Goal: Task Accomplishment & Management: Manage account settings

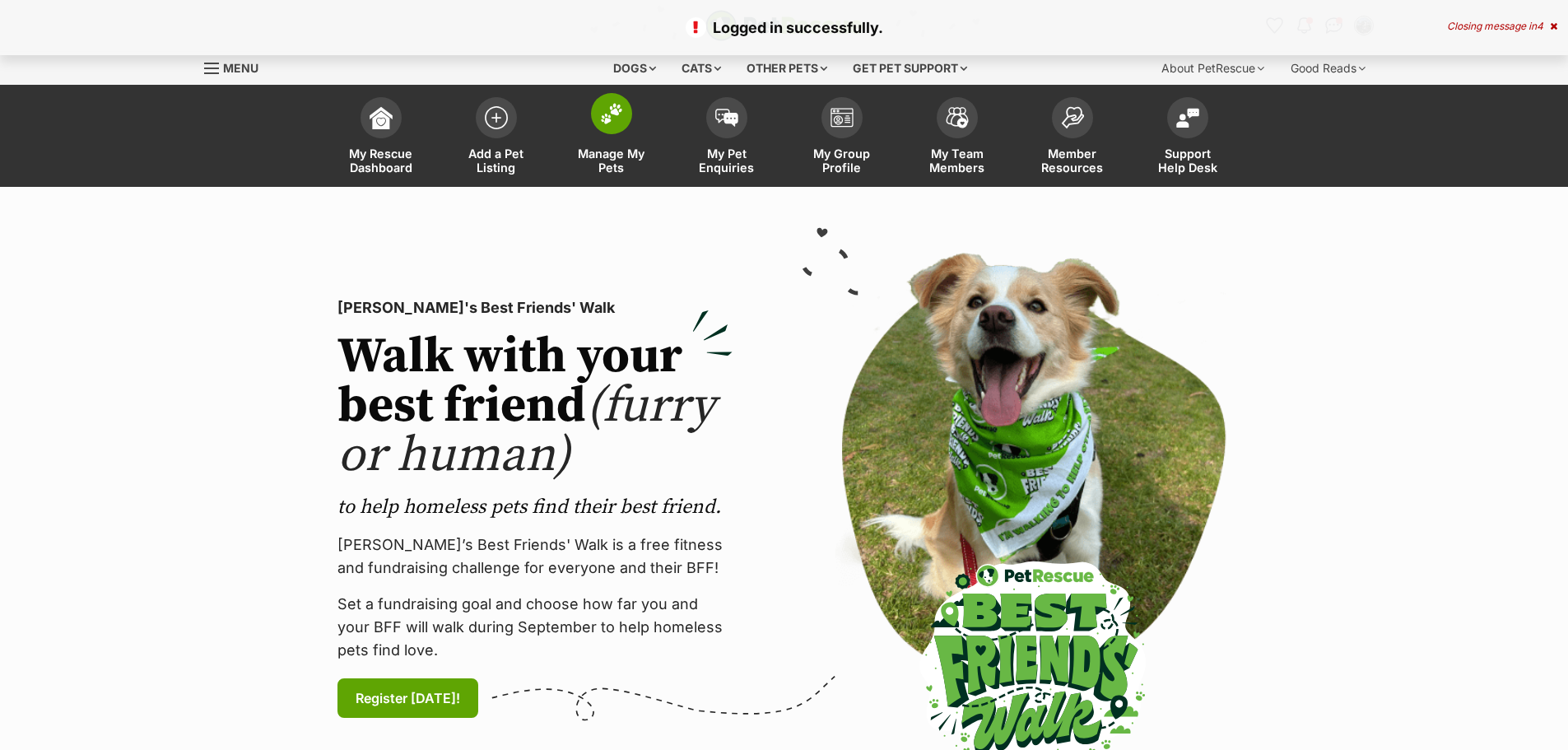
click at [636, 169] on span "Manage My Pets" at bounding box center [611, 160] width 74 height 28
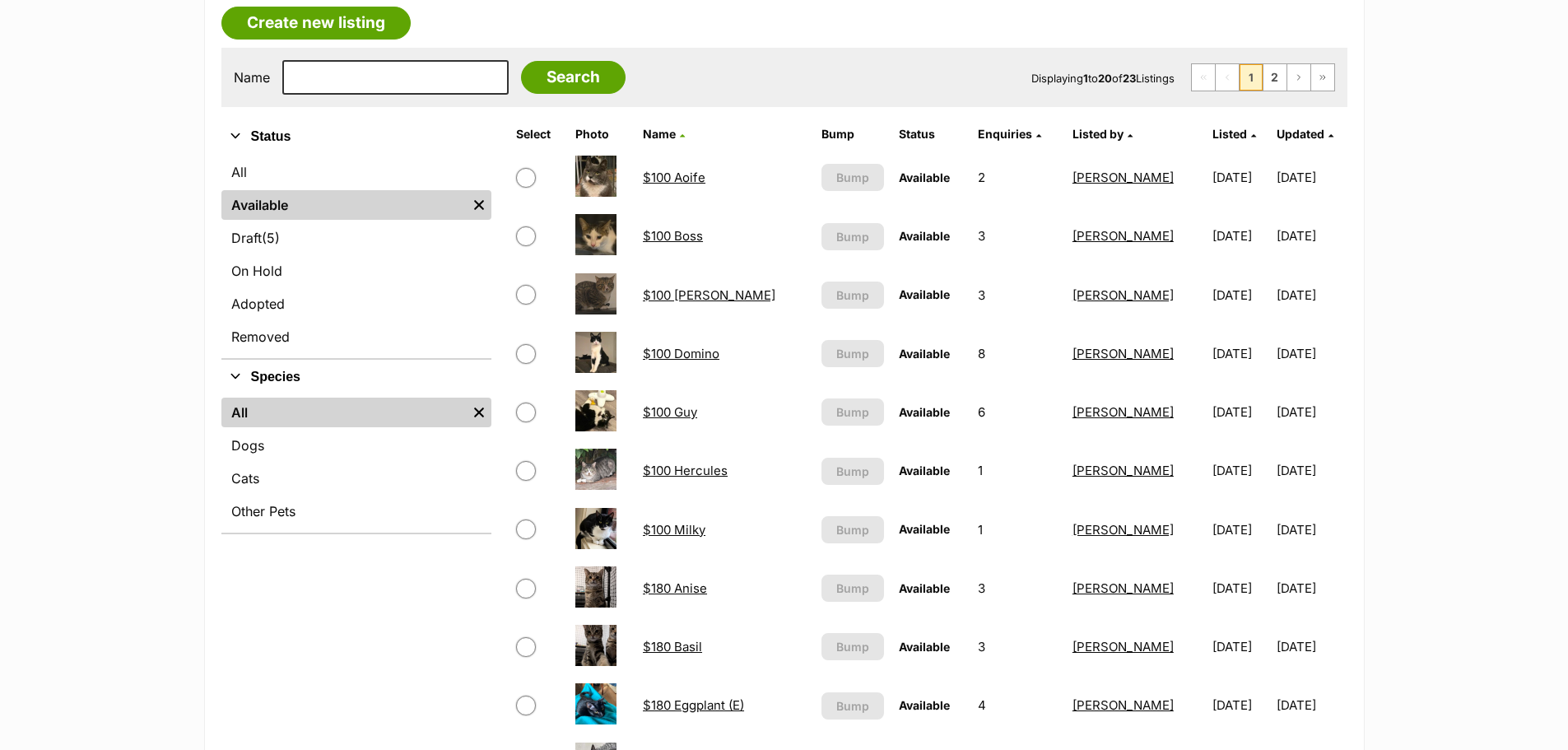
scroll to position [290, 0]
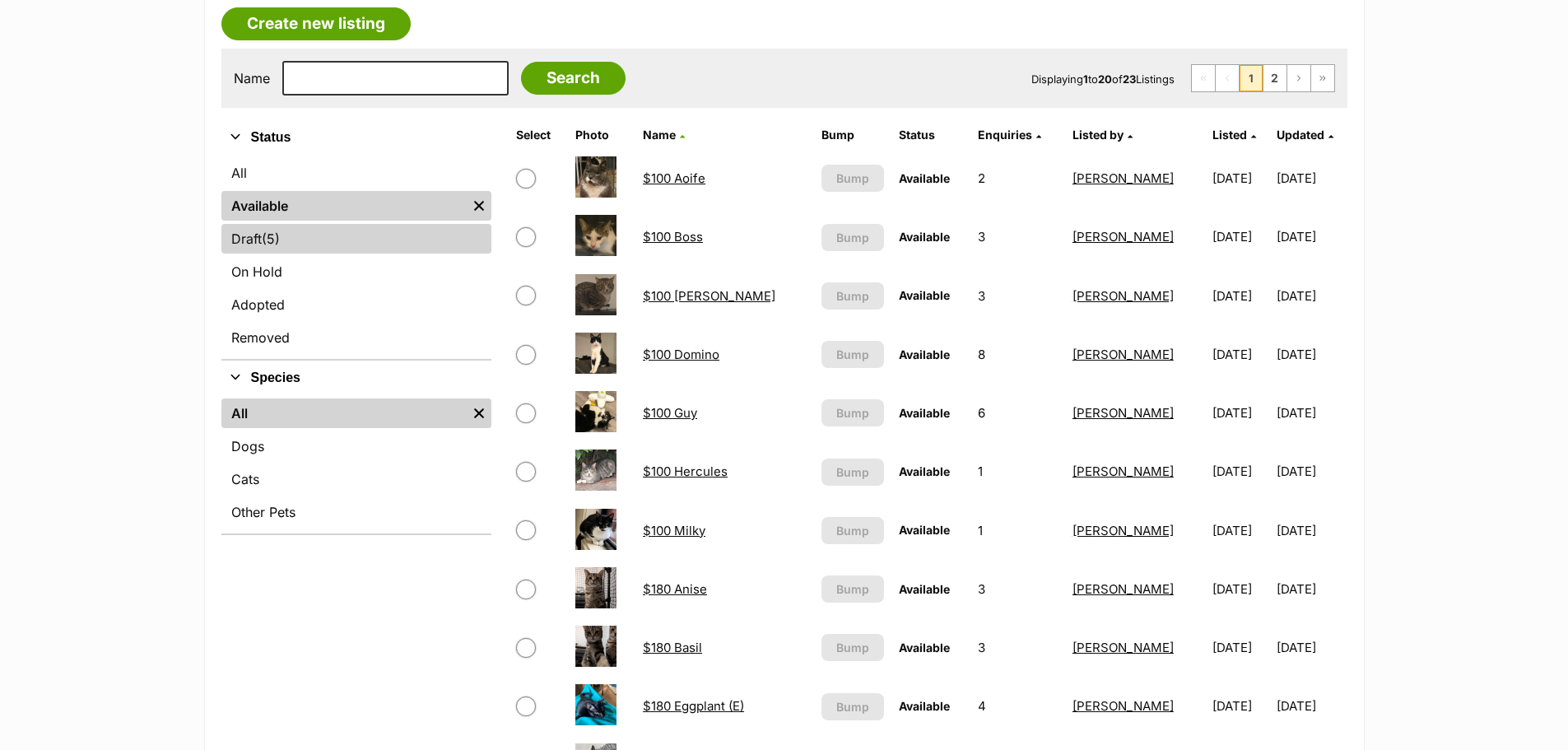
click at [309, 249] on link "Draft (5) Items" at bounding box center [356, 239] width 270 height 30
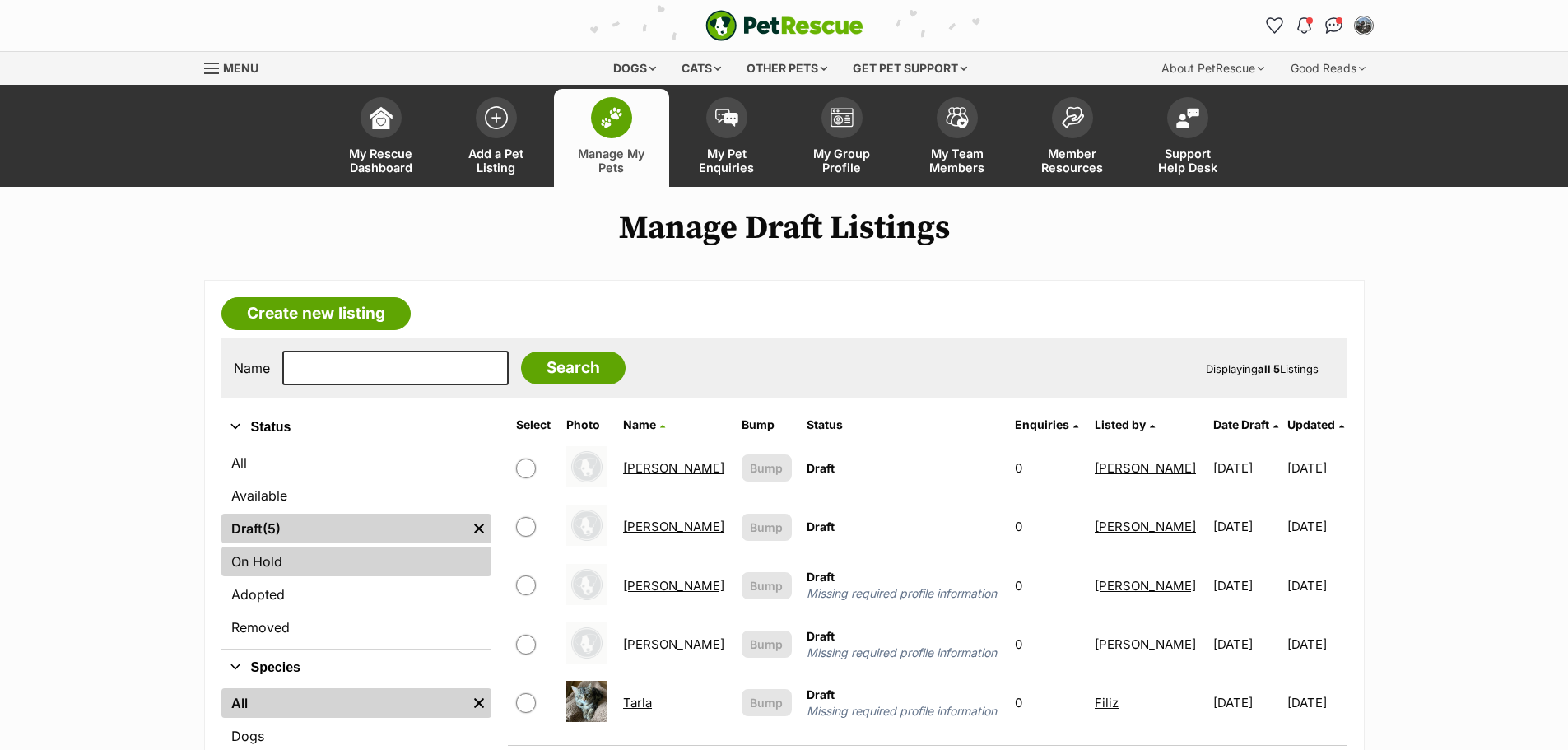
click at [290, 573] on link "On Hold" at bounding box center [356, 560] width 270 height 30
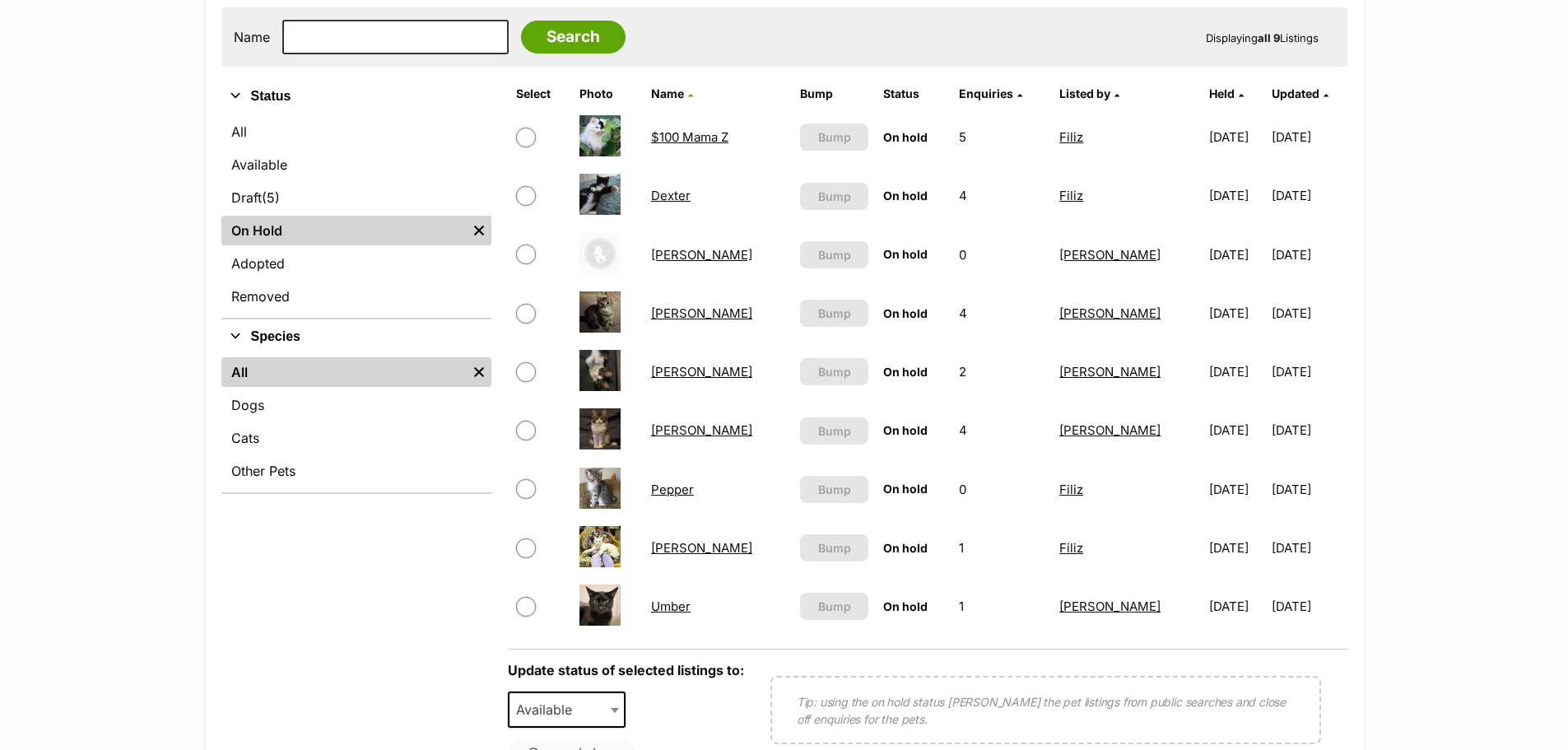
scroll to position [331, 0]
click at [665, 258] on link "Fran" at bounding box center [701, 254] width 101 height 15
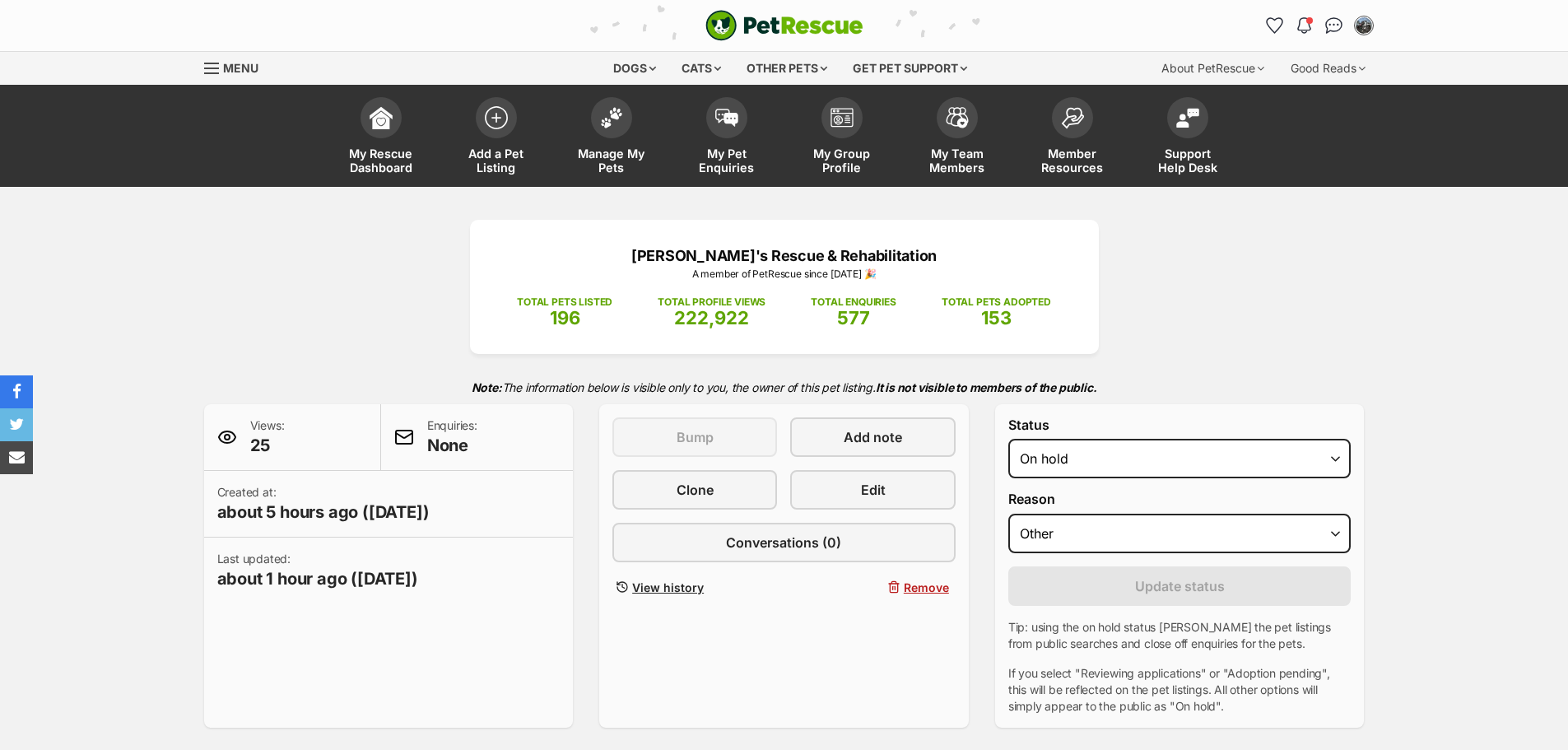
select select "other"
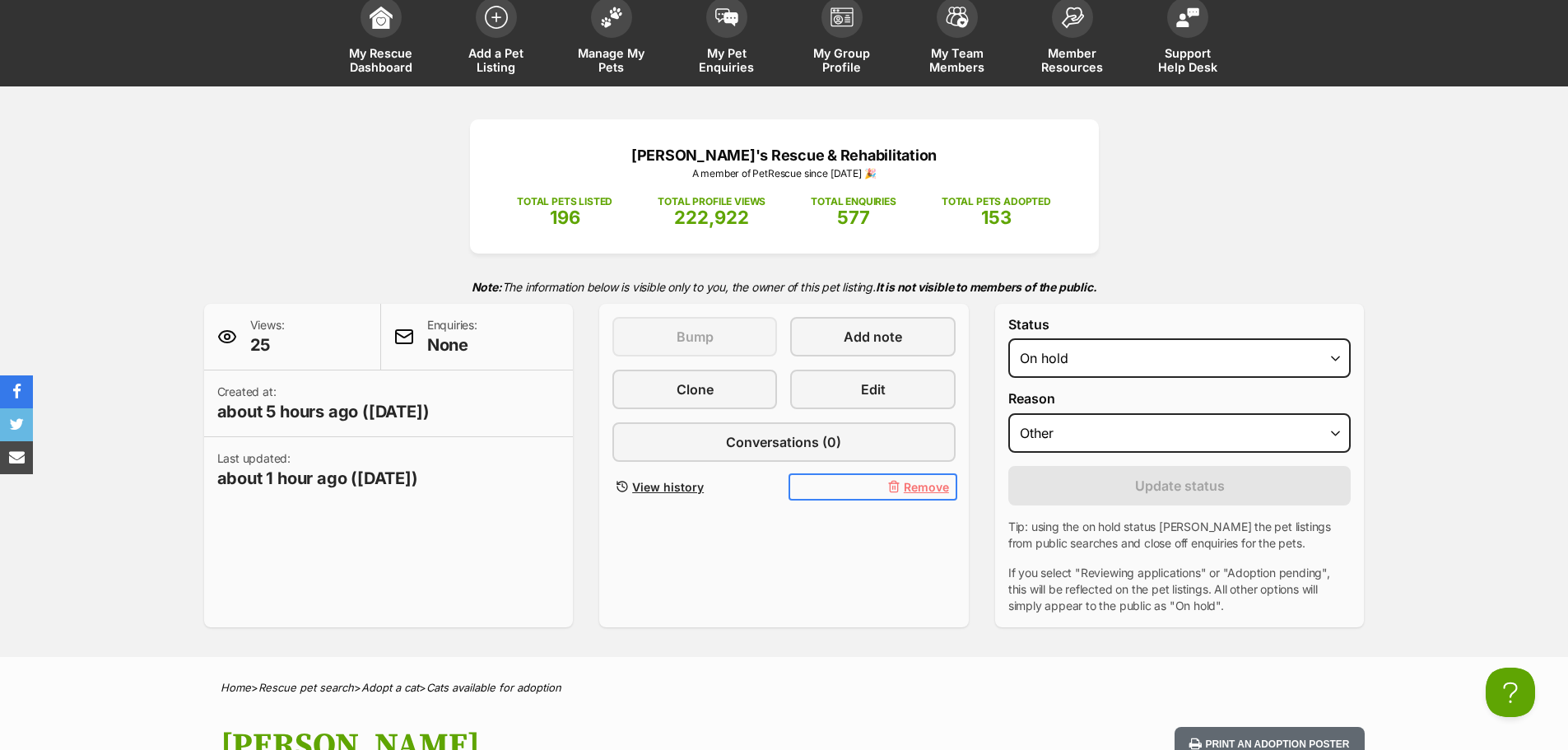
click at [929, 487] on span "Remove" at bounding box center [926, 487] width 46 height 17
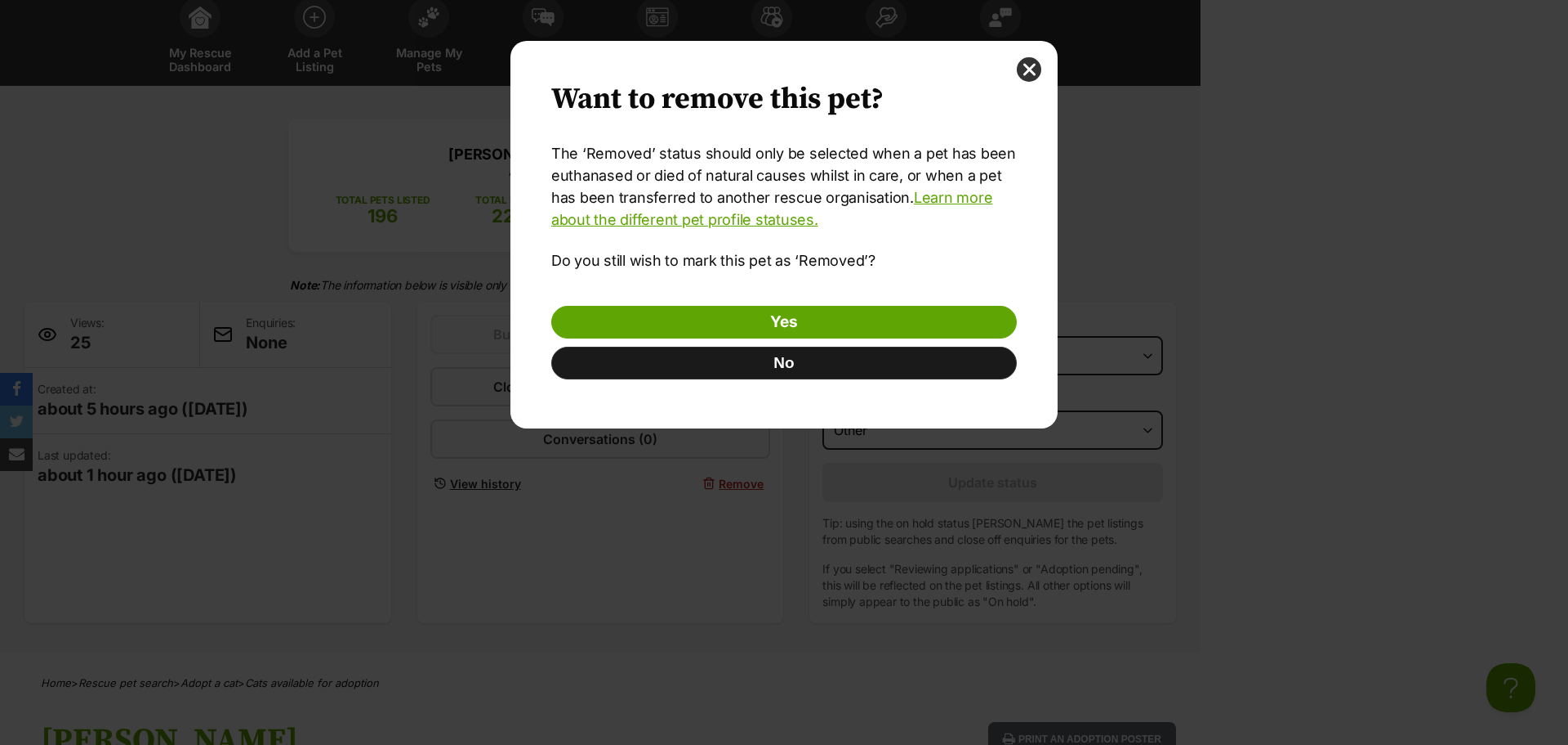
click at [795, 368] on button "No" at bounding box center [784, 363] width 466 height 33
click at [742, 377] on button "No" at bounding box center [784, 363] width 466 height 33
click at [776, 362] on button "No" at bounding box center [784, 363] width 466 height 33
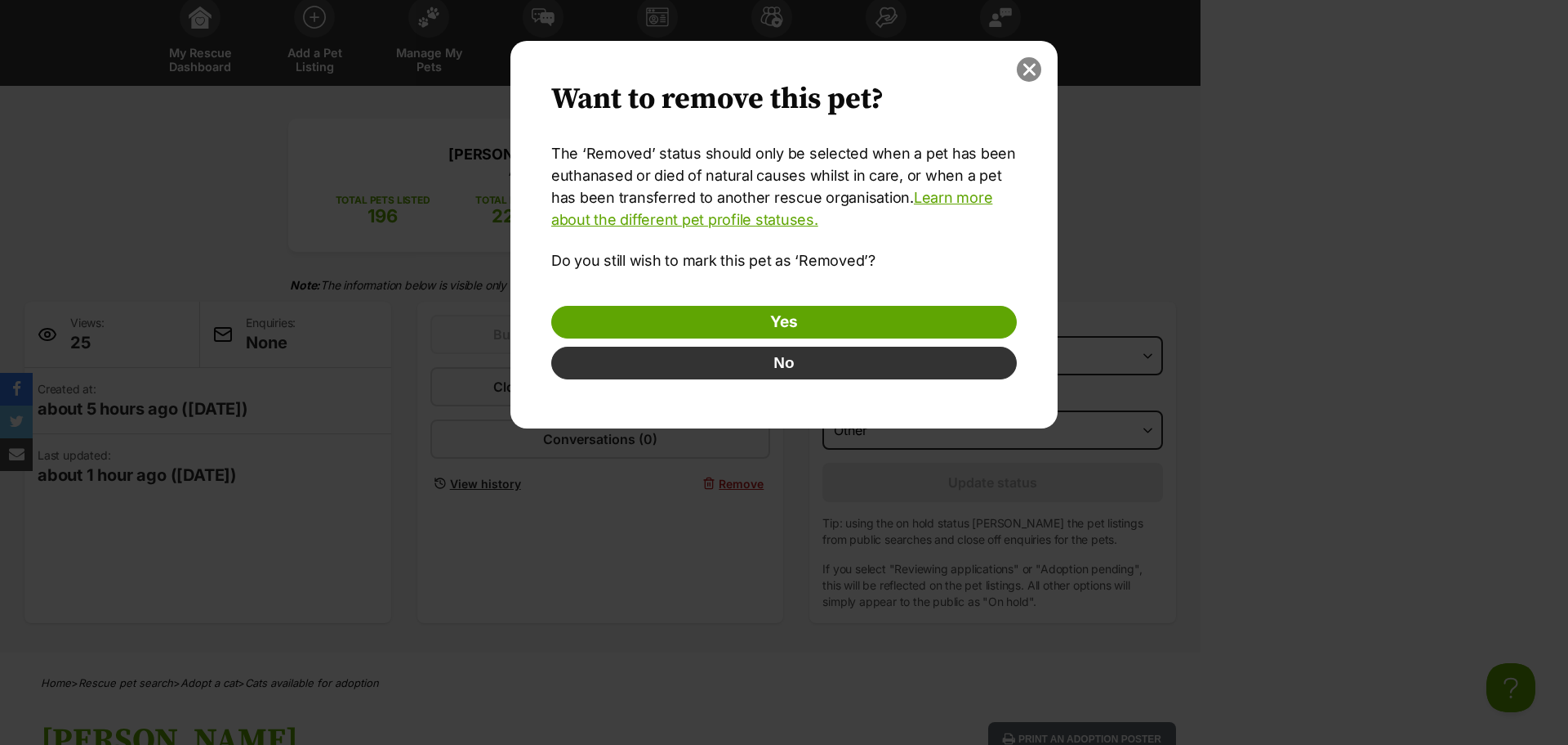
click at [1029, 71] on button "close" at bounding box center [1029, 69] width 24 height 24
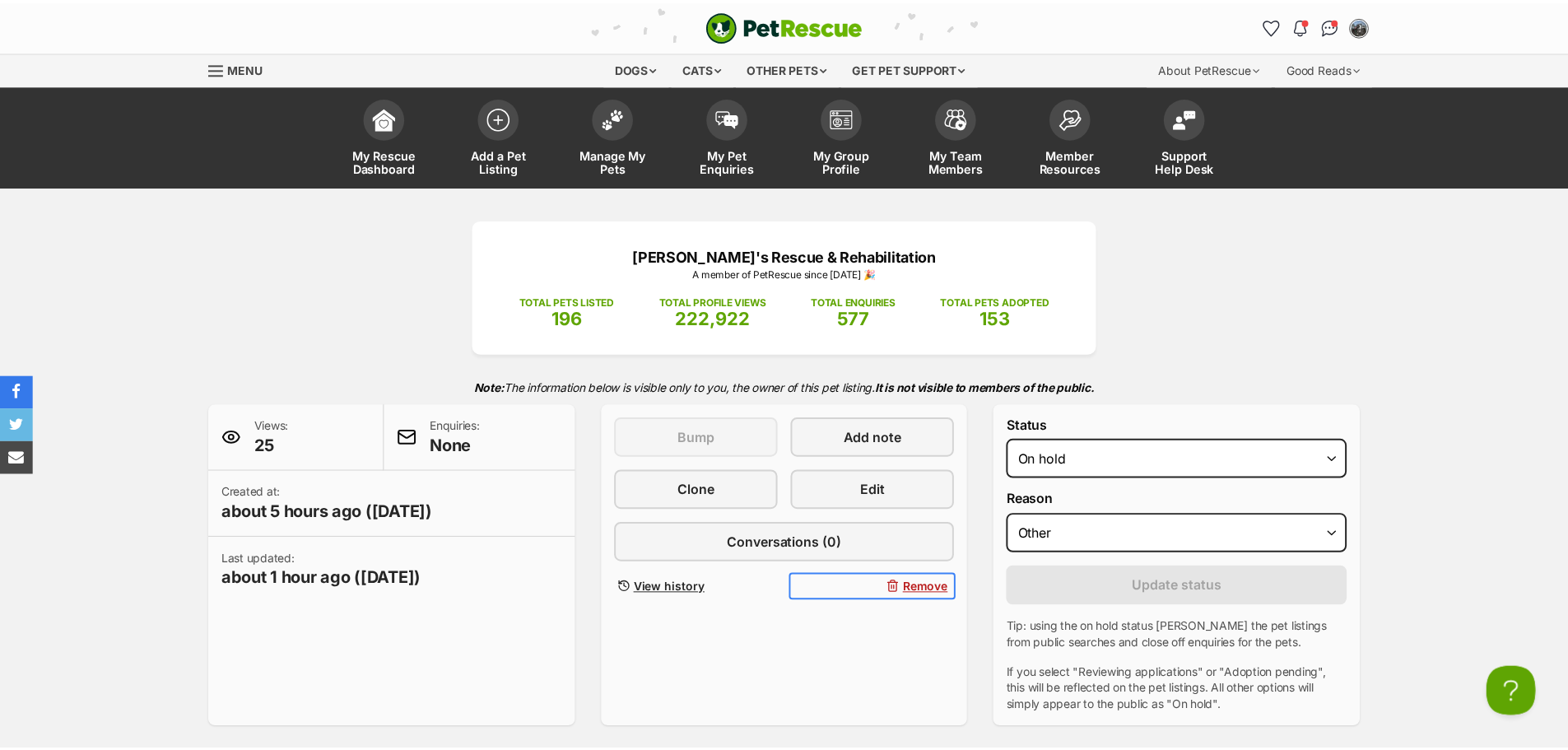
scroll to position [100, 0]
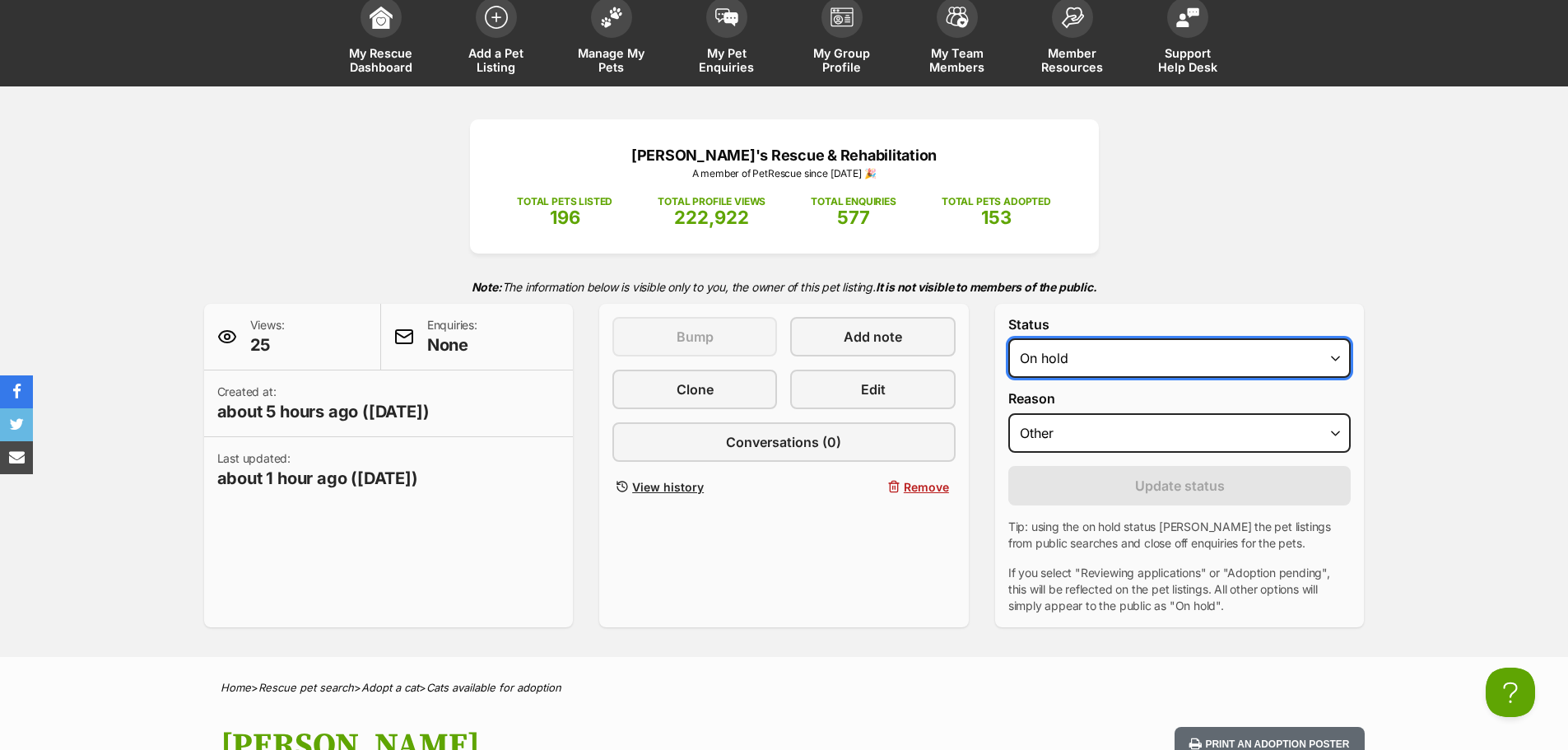
click at [1115, 373] on select "Draft Available On hold Adopted" at bounding box center [1180, 357] width 343 height 39
click at [1181, 256] on div "Oscar's Rescue & Rehabilitation A member of PetRescue since 2022 🎉 TOTAL PETS L…" at bounding box center [784, 373] width 1210 height 507
click at [1112, 361] on select "Draft Available On hold Adopted" at bounding box center [1180, 357] width 343 height 39
click at [1063, 373] on select "Draft Available On hold Adopted" at bounding box center [1180, 357] width 343 height 39
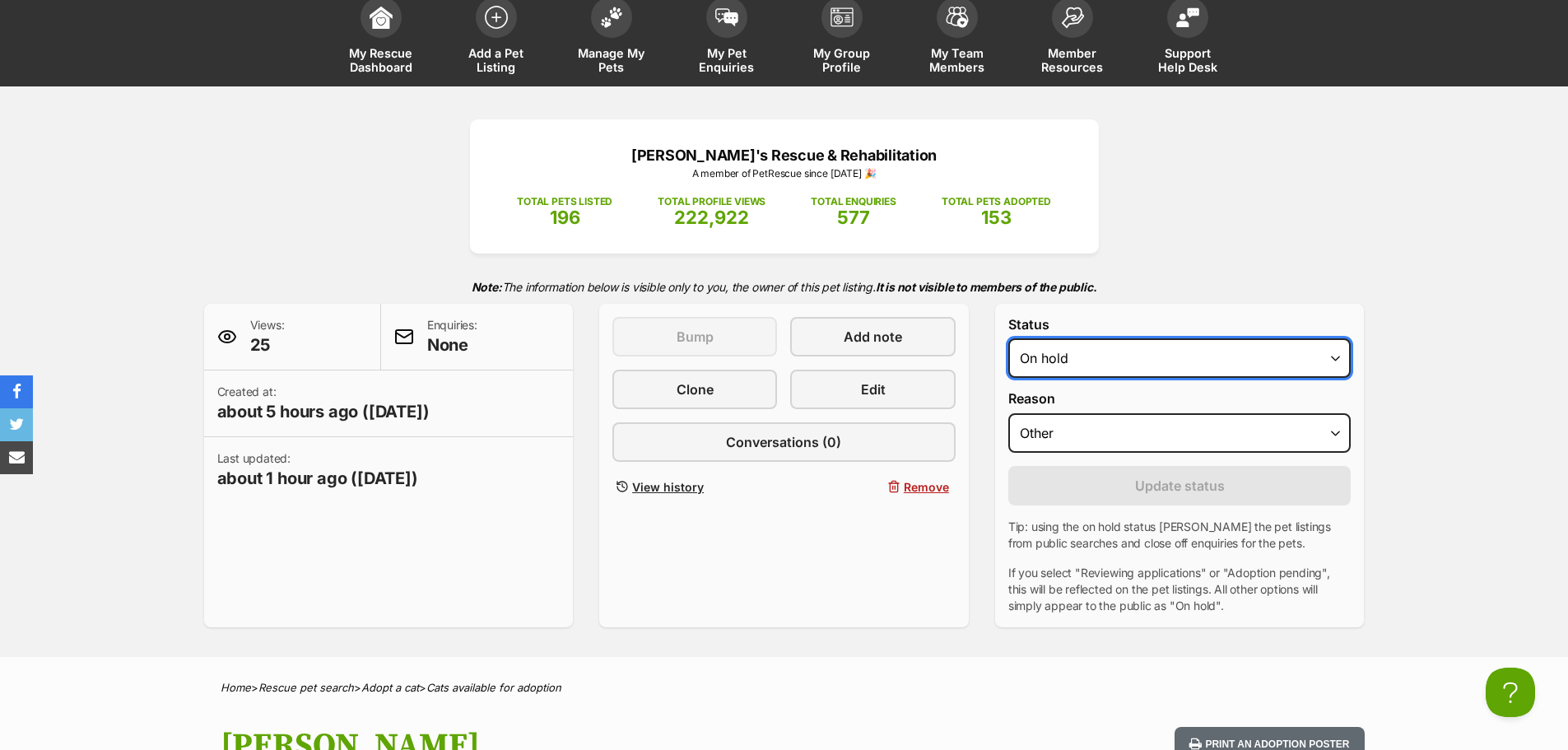
click at [1063, 373] on select "Draft Available On hold Adopted" at bounding box center [1180, 357] width 343 height 39
click at [1030, 371] on select "Draft Available On hold Adopted" at bounding box center [1180, 357] width 343 height 39
select select "draft"
click at [1008, 338] on select "Draft Available On hold Adopted" at bounding box center [1180, 357] width 343 height 39
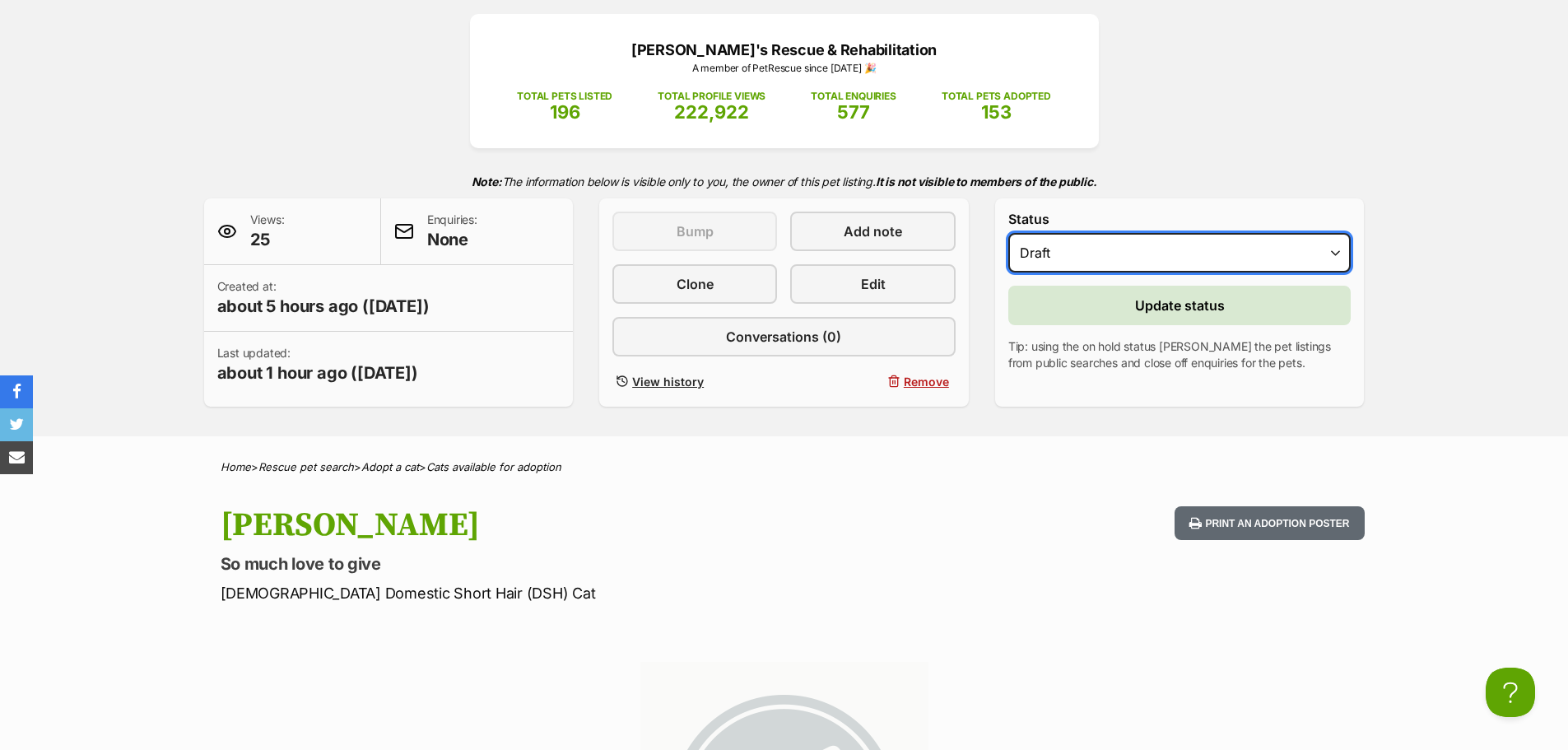
scroll to position [226, 0]
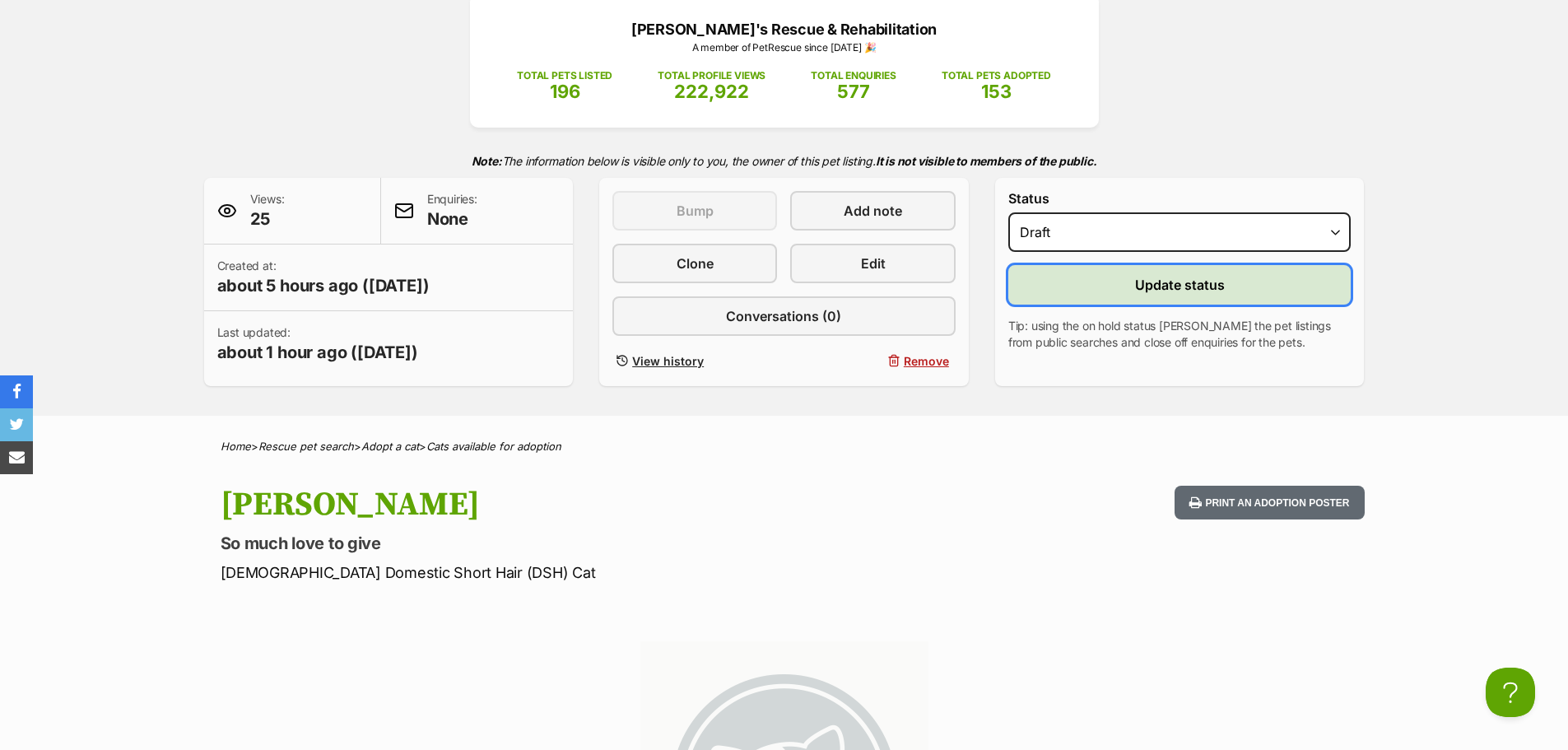
click at [1202, 285] on span "Update status" at bounding box center [1180, 285] width 89 height 20
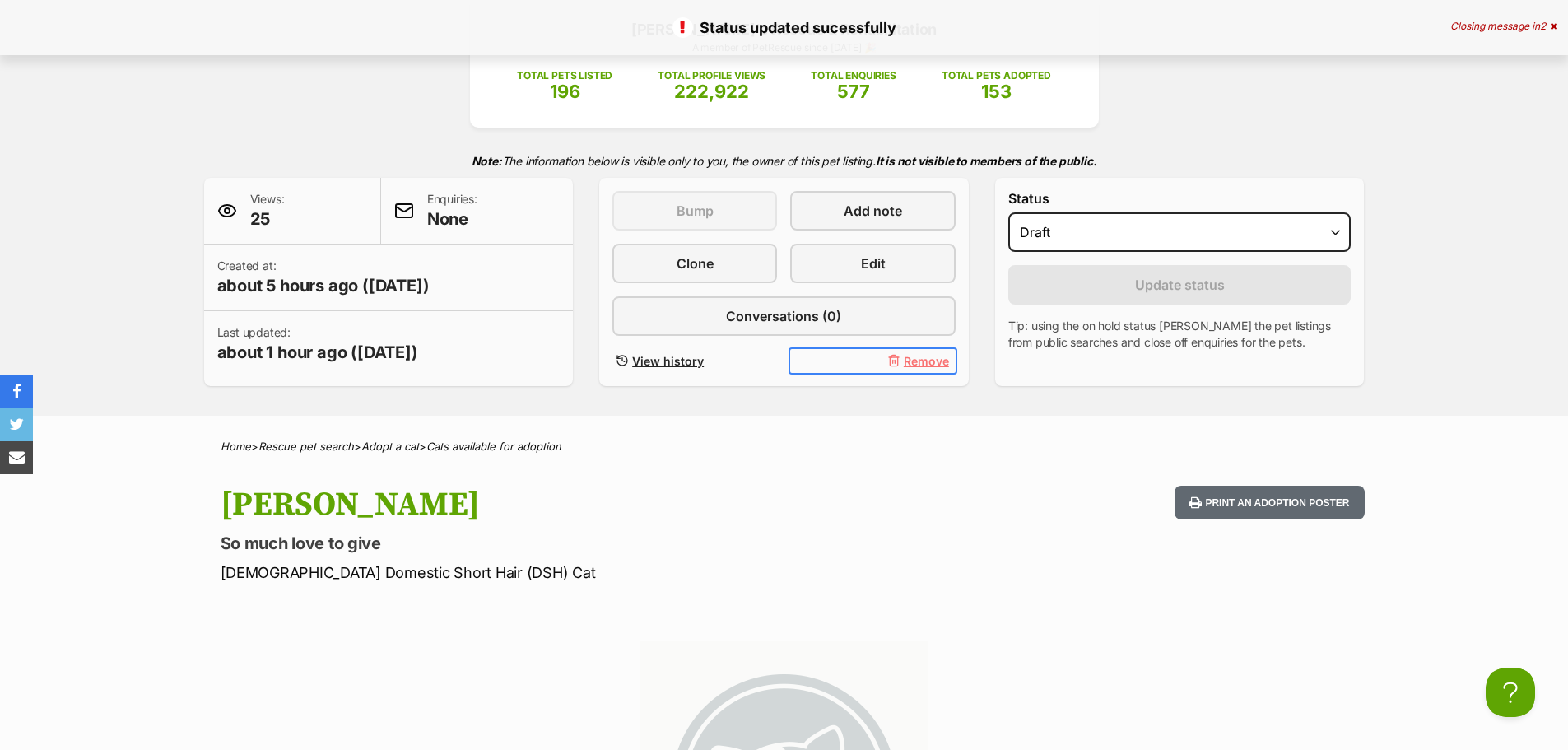
click at [918, 355] on span "Remove" at bounding box center [926, 360] width 46 height 17
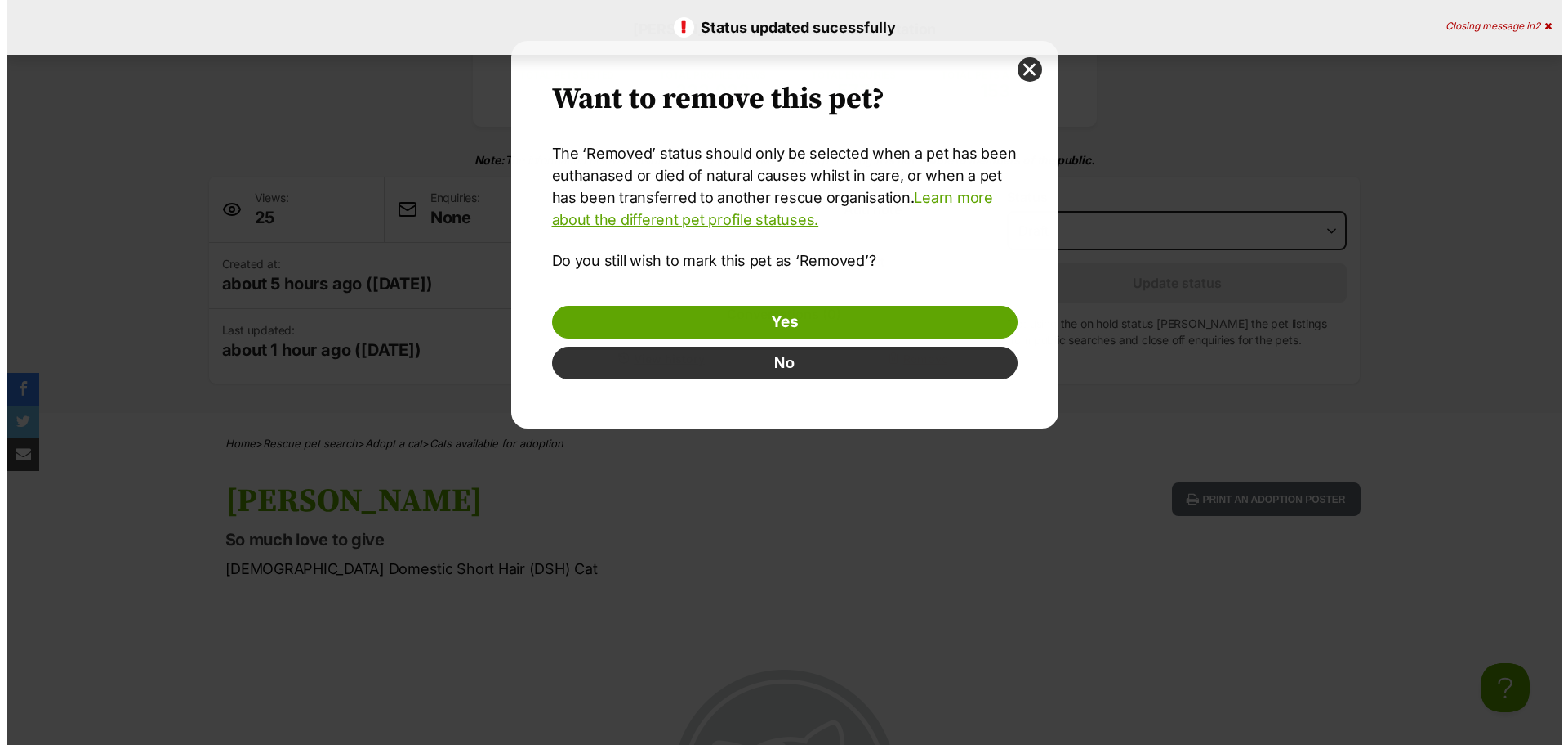
scroll to position [0, 0]
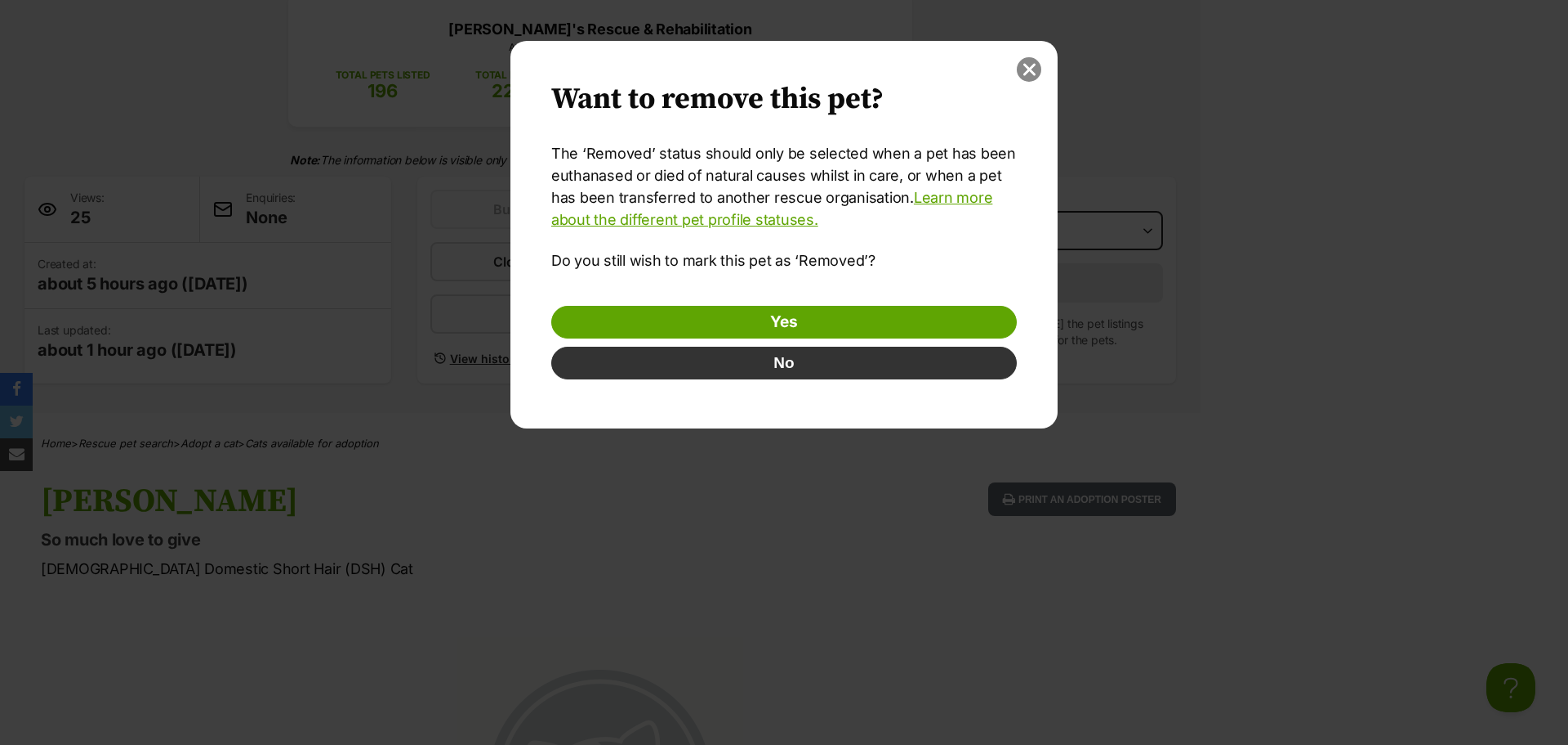
click at [1032, 72] on button "close" at bounding box center [1029, 69] width 24 height 24
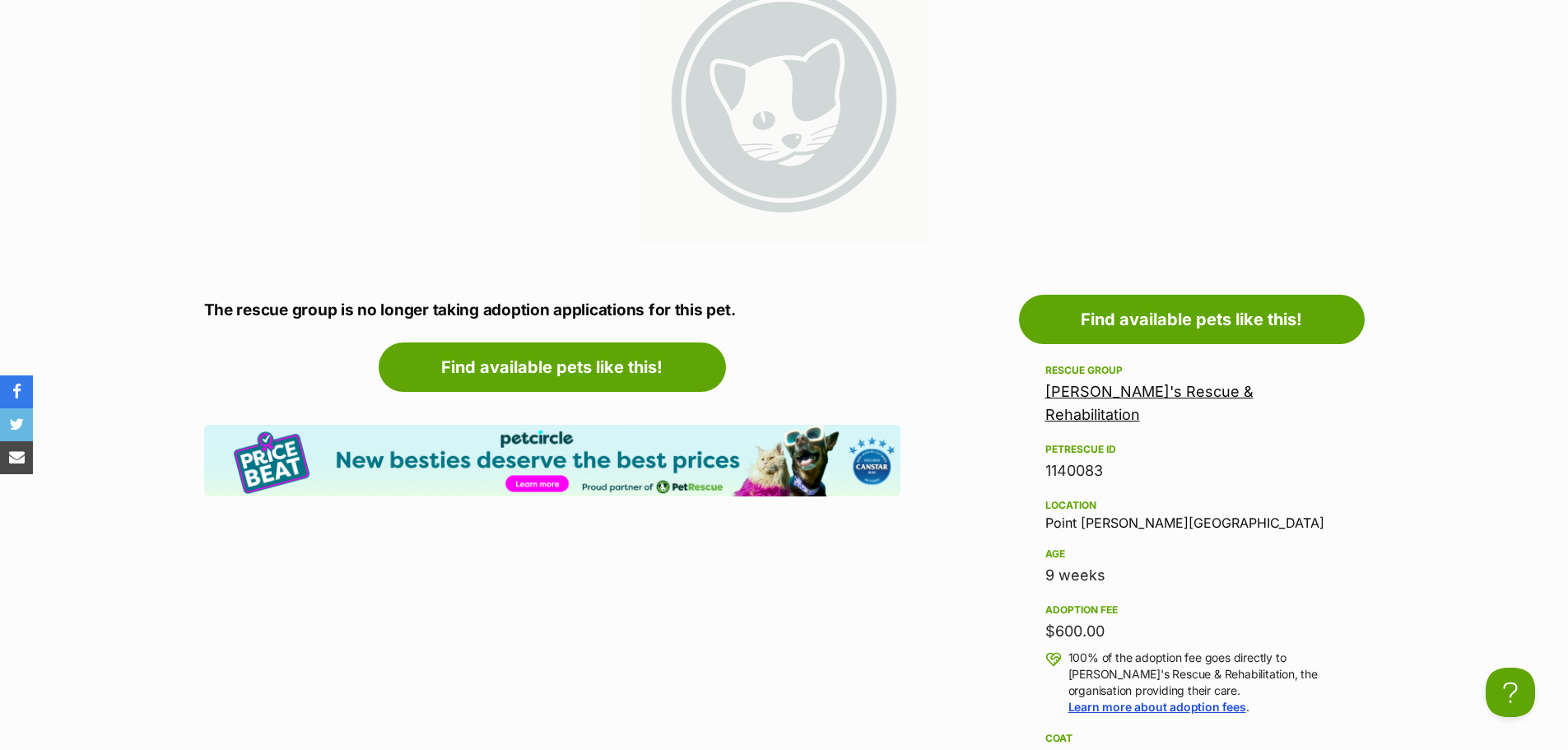
scroll to position [567, 0]
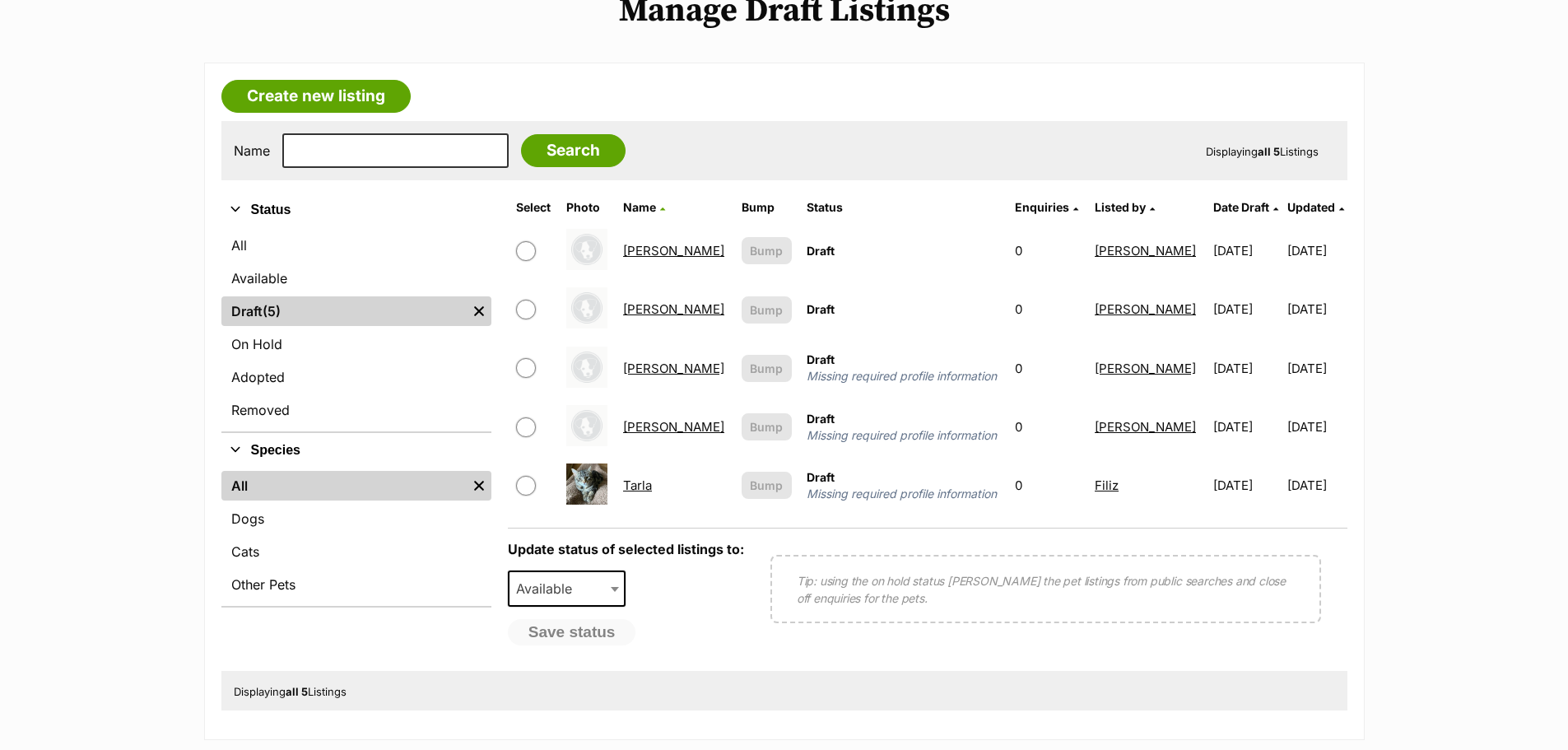
scroll to position [218, 0]
click at [241, 337] on link "On Hold" at bounding box center [356, 343] width 270 height 30
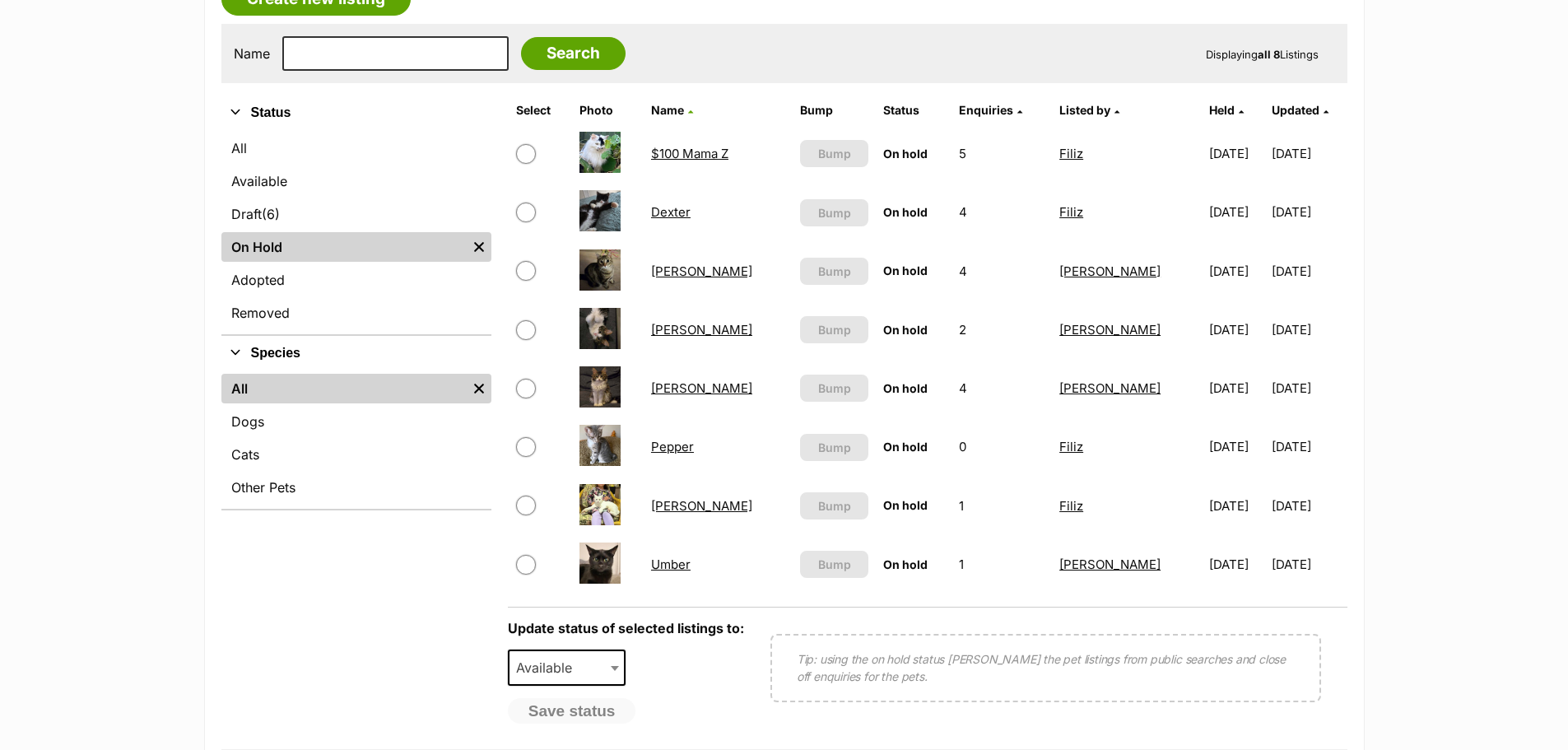
scroll to position [315, 0]
click at [270, 215] on span "(6)" at bounding box center [271, 213] width 18 height 20
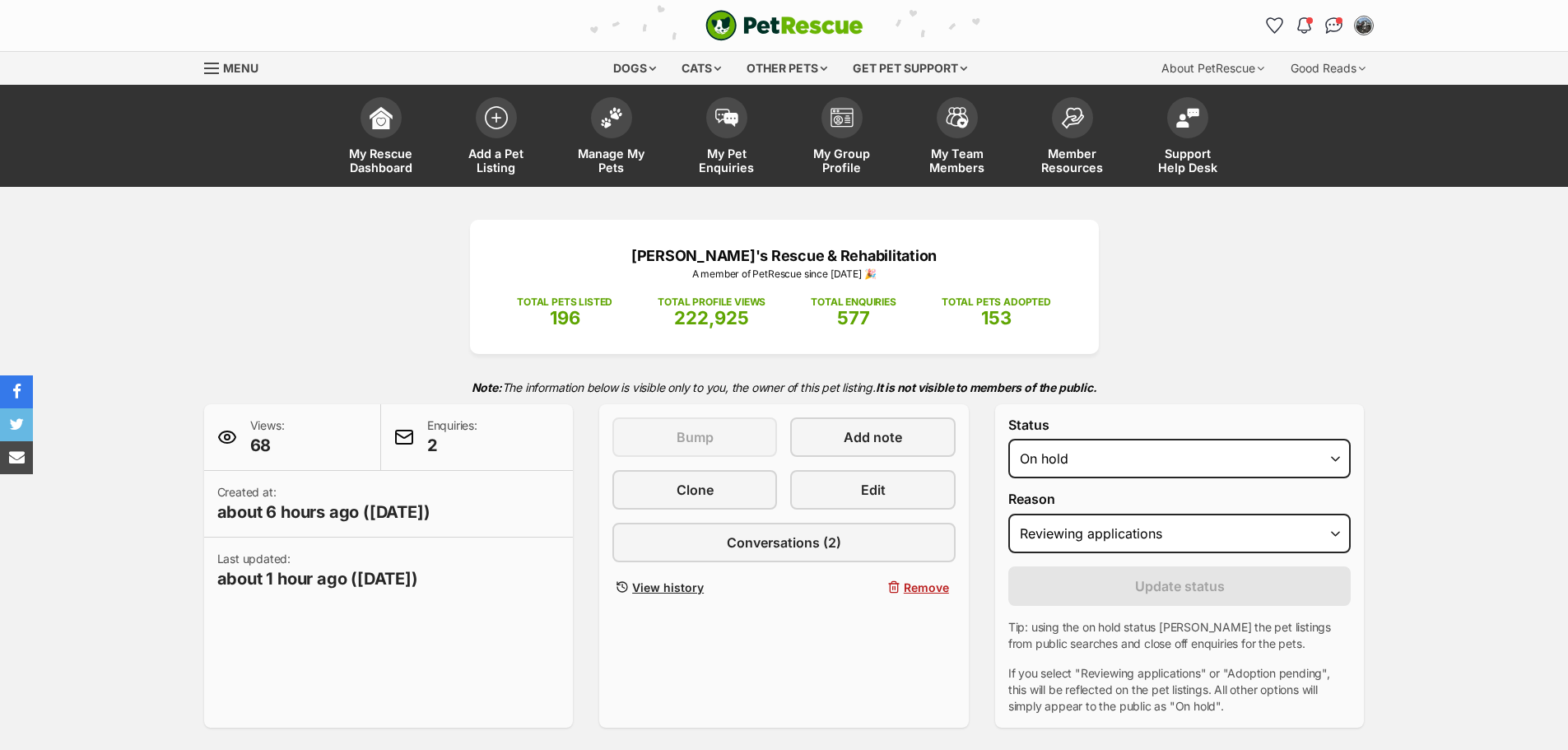
select select "reviewing_applications"
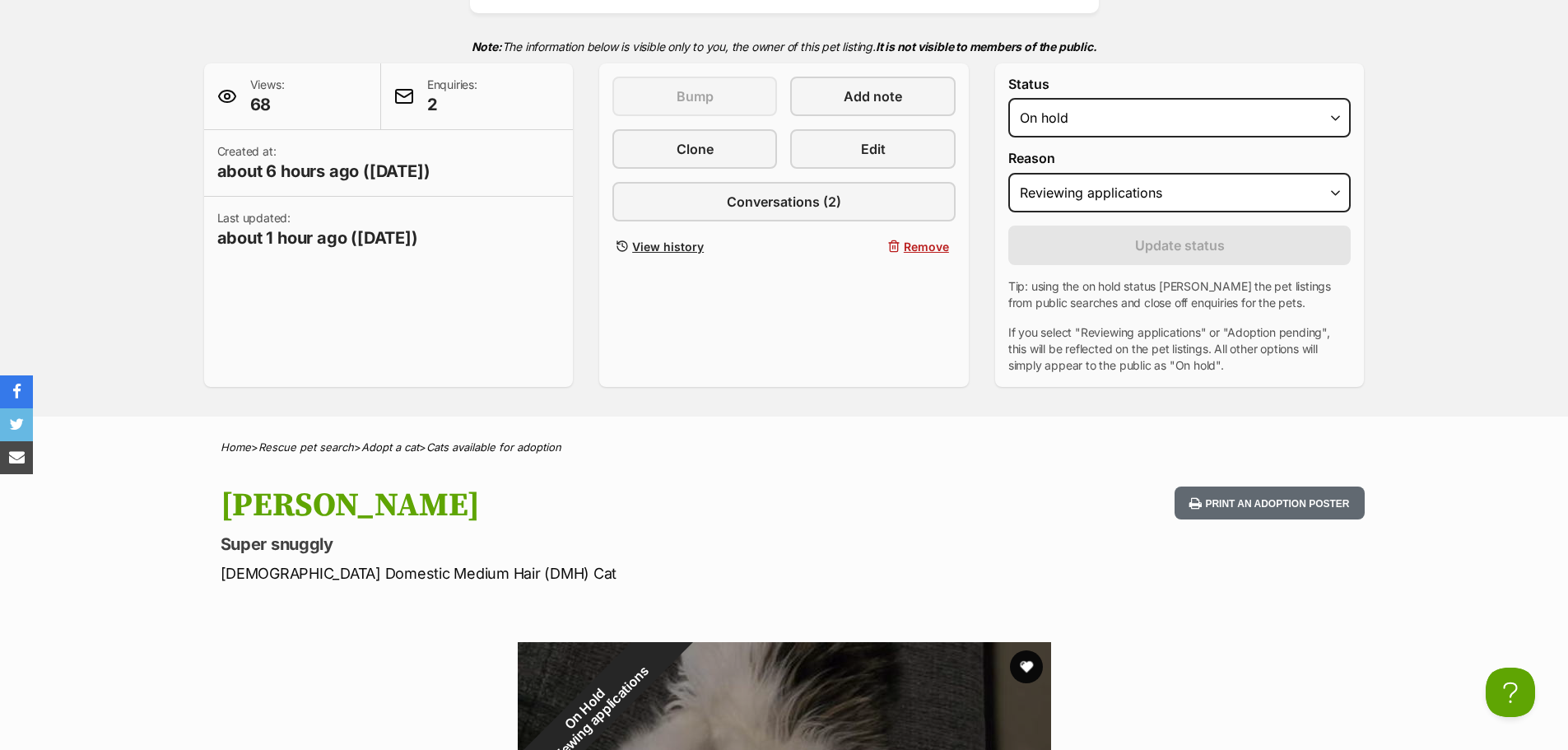
scroll to position [334, 0]
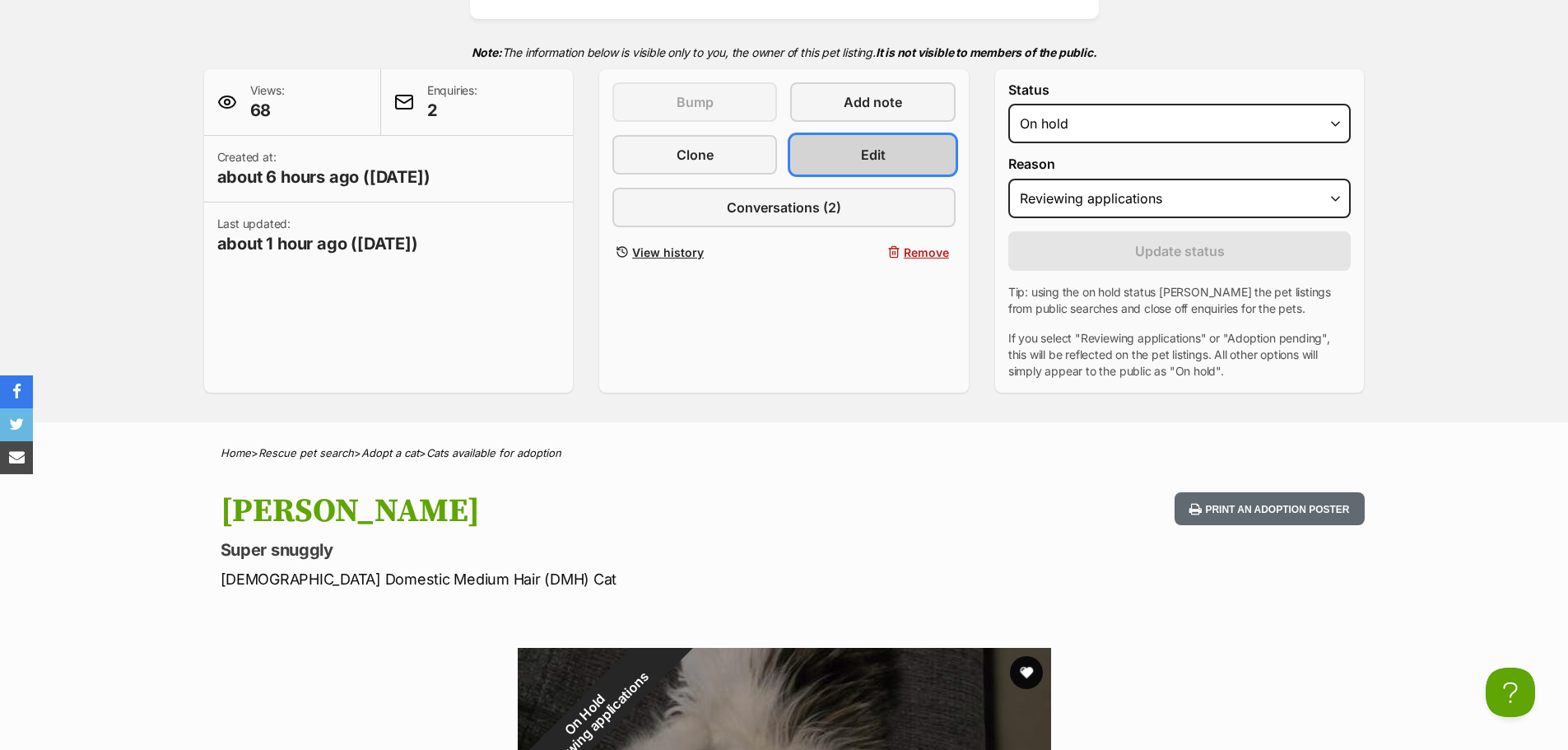
click at [874, 167] on link "Edit" at bounding box center [872, 154] width 165 height 39
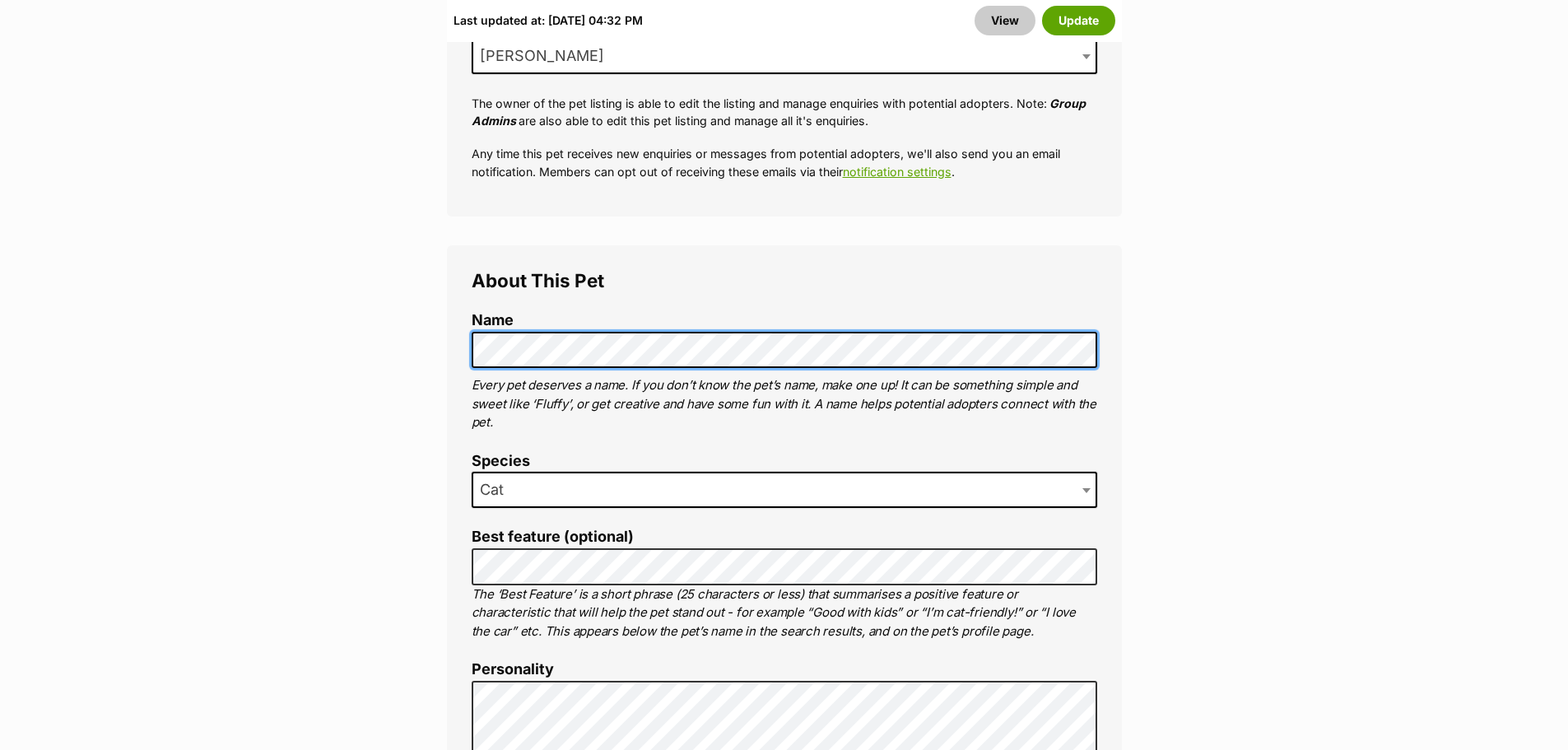
scroll to position [840, 0]
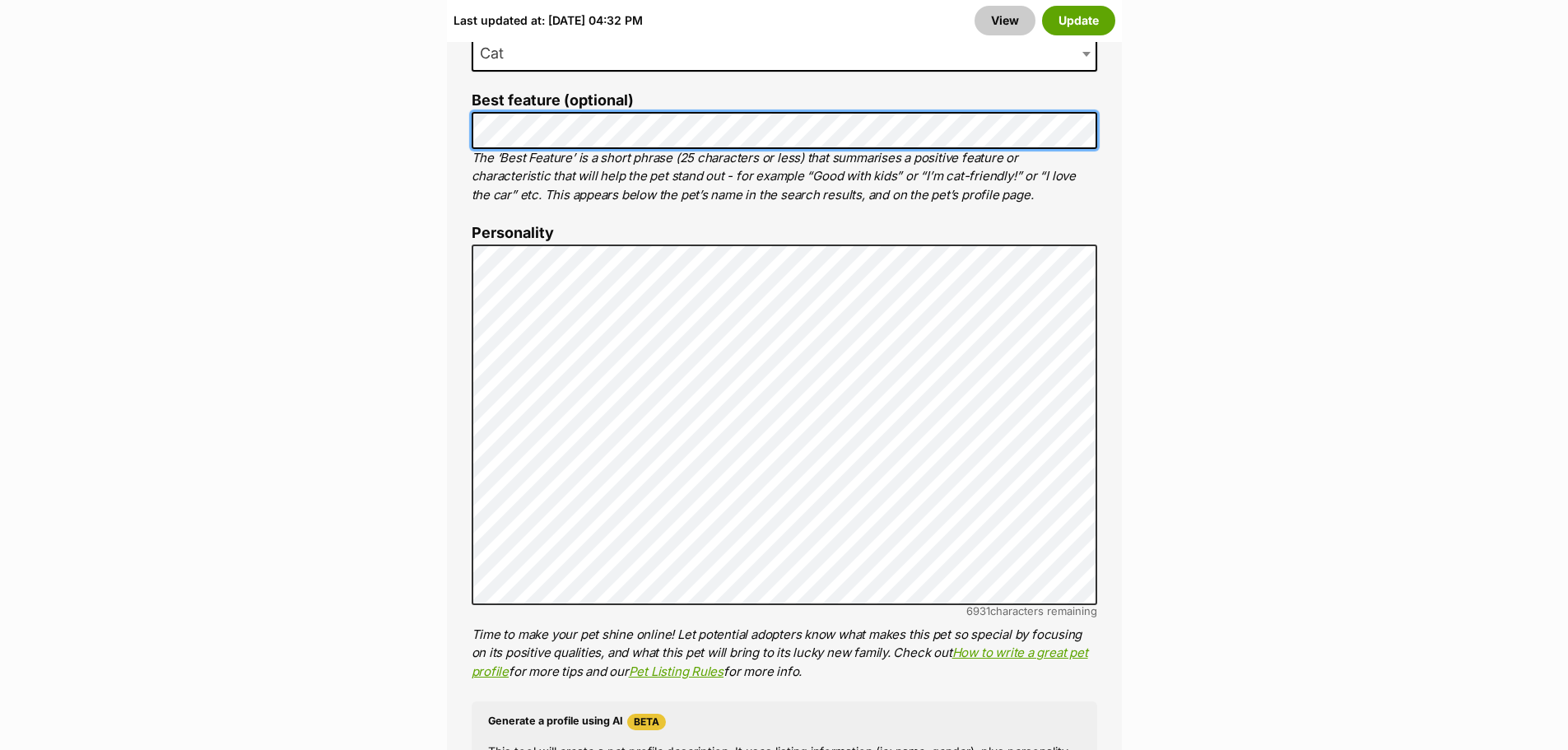
scroll to position [1266, 0]
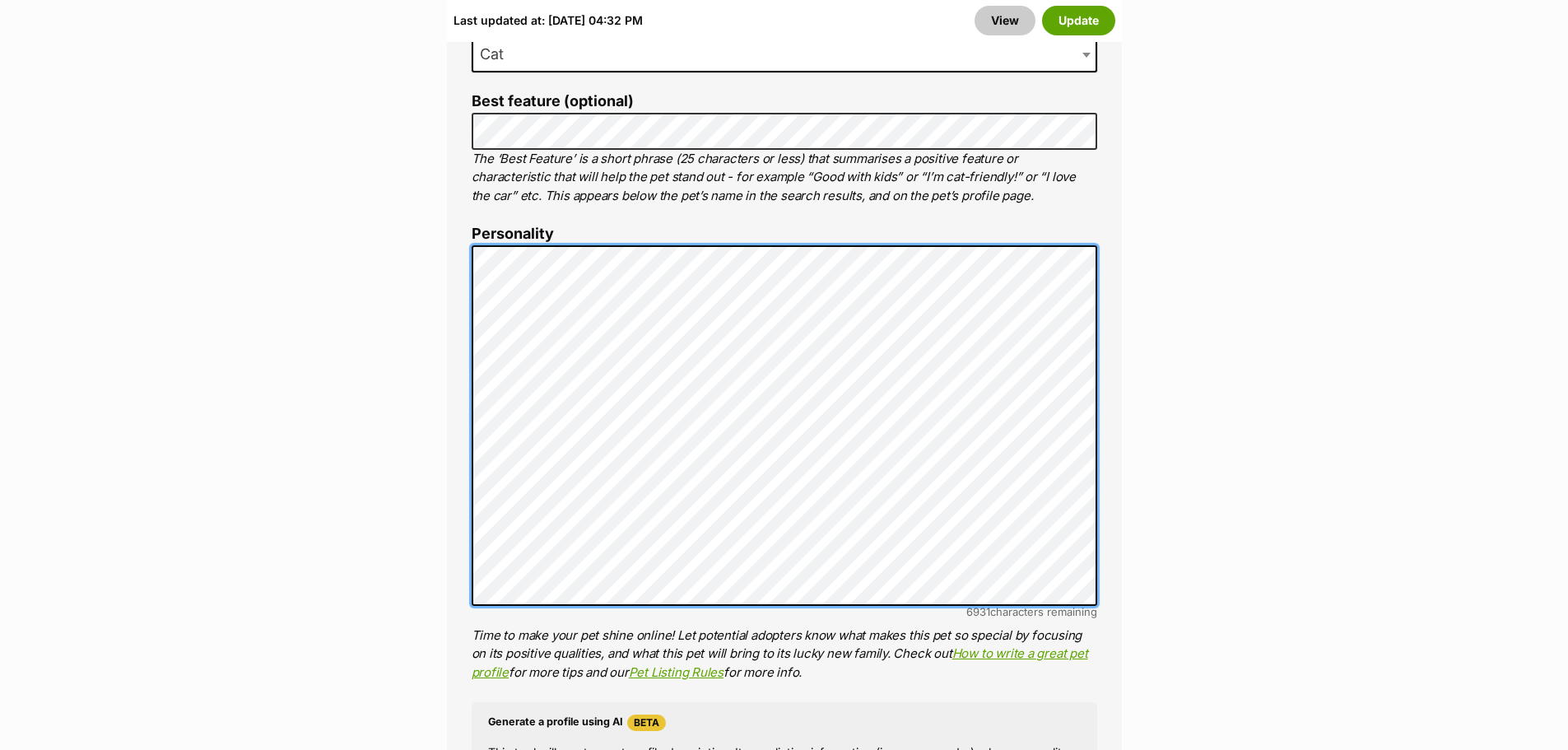
click at [462, 139] on div "About This Pet Name Henlo there, it looks like you might be using the pet name …" at bounding box center [784, 498] width 675 height 1378
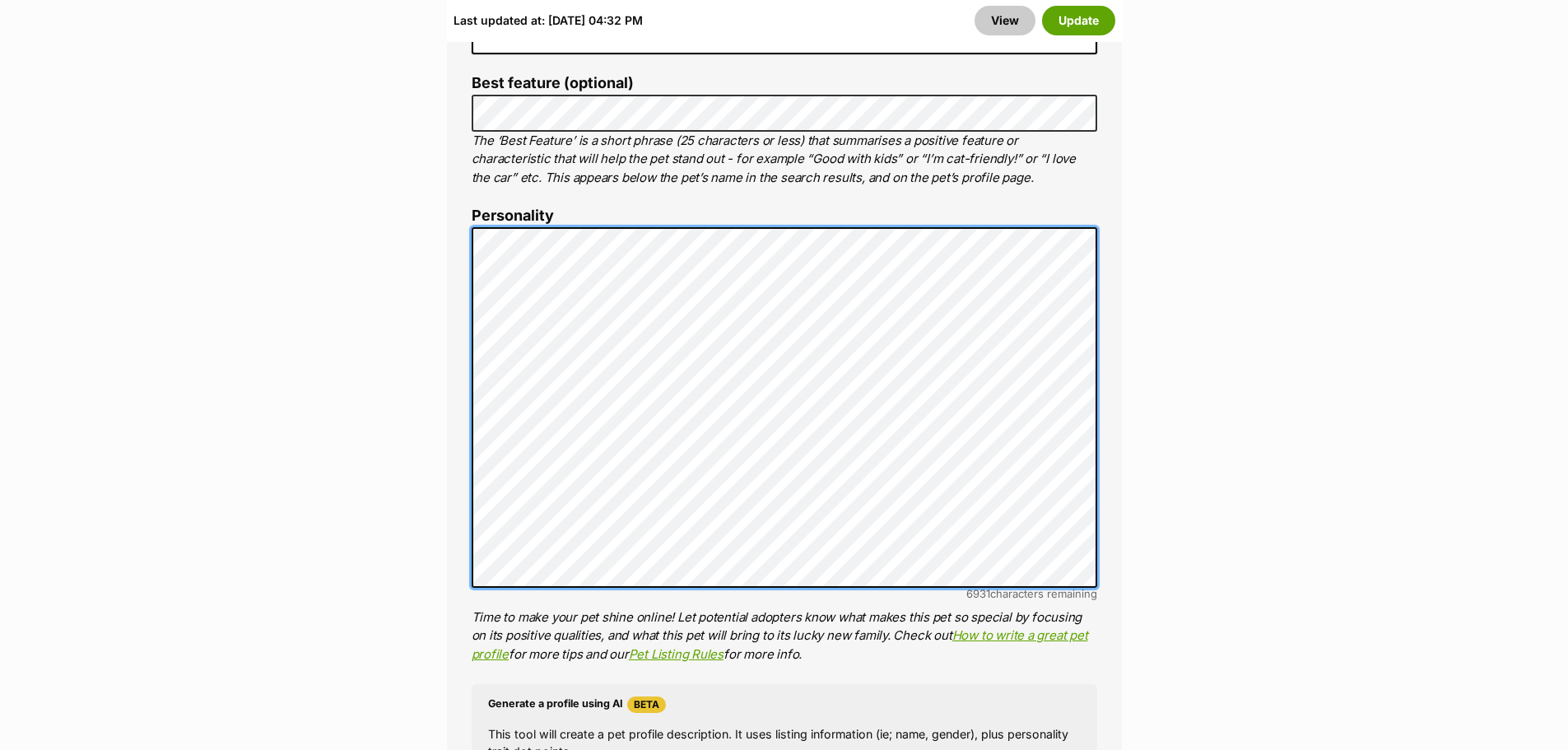
scroll to position [1283, 0]
click at [474, 158] on ol "Name Henlo there, it looks like you might be using the pet name field to indica…" at bounding box center [784, 503] width 625 height 1287
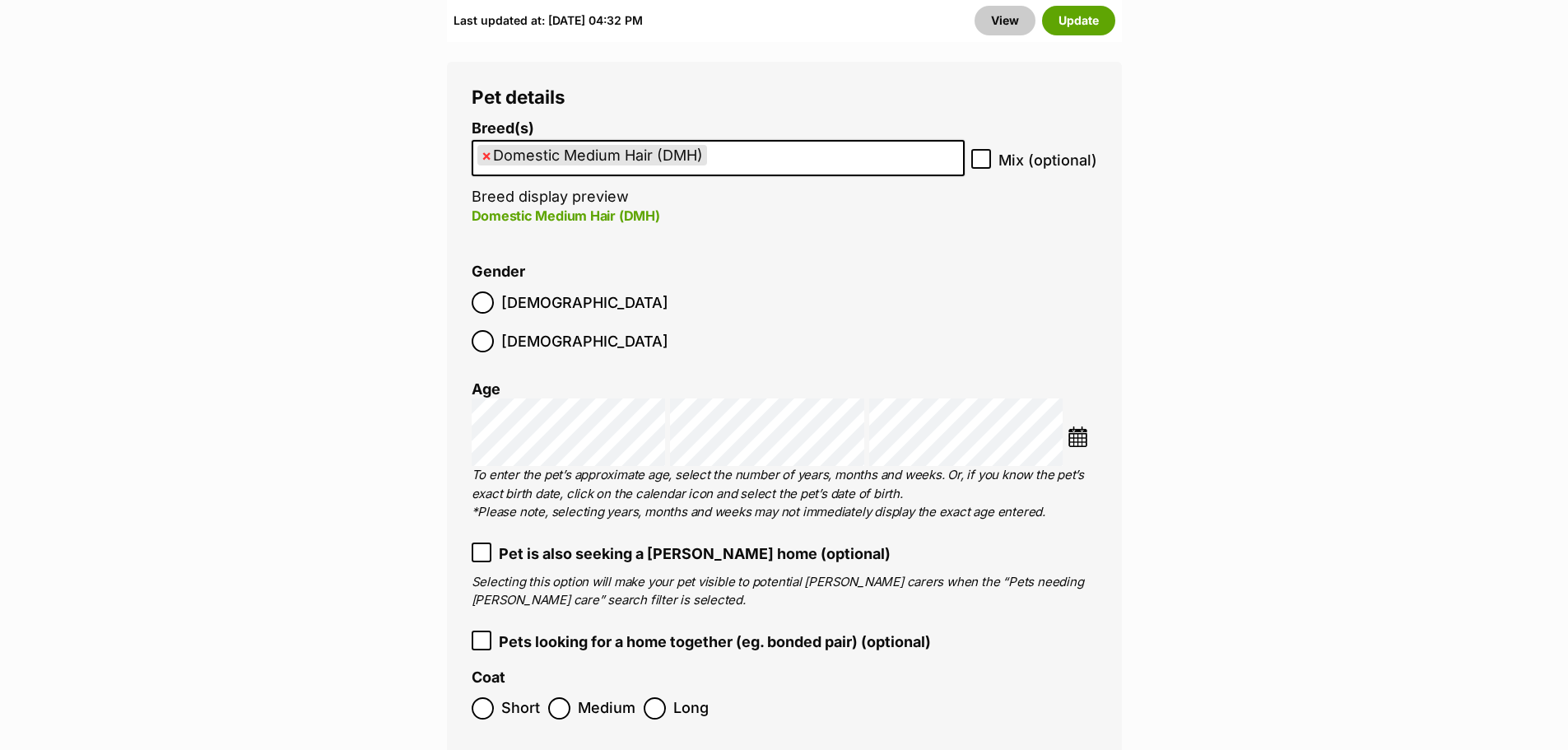
scroll to position [2492, 0]
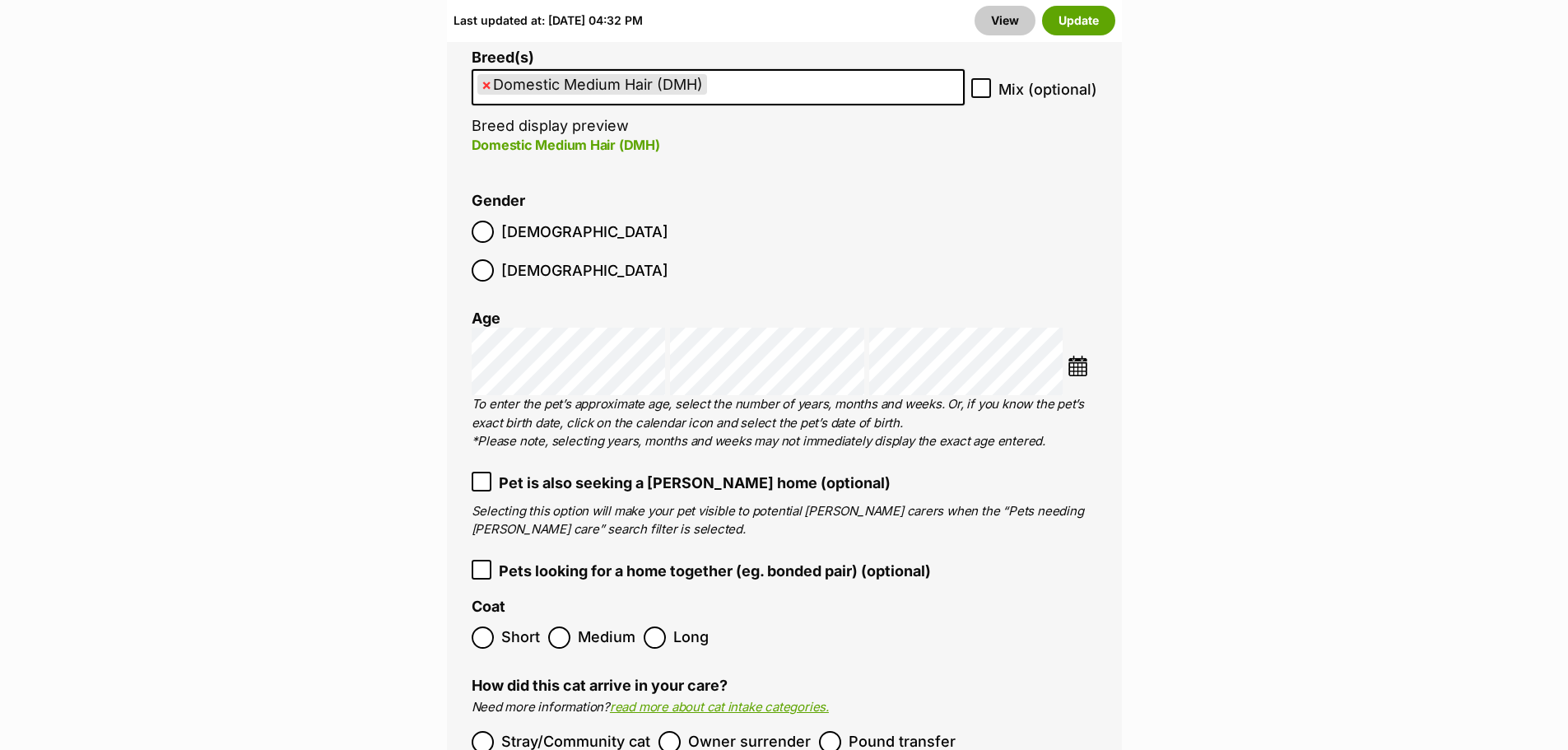
click at [488, 74] on span "×" at bounding box center [486, 84] width 10 height 21
select select
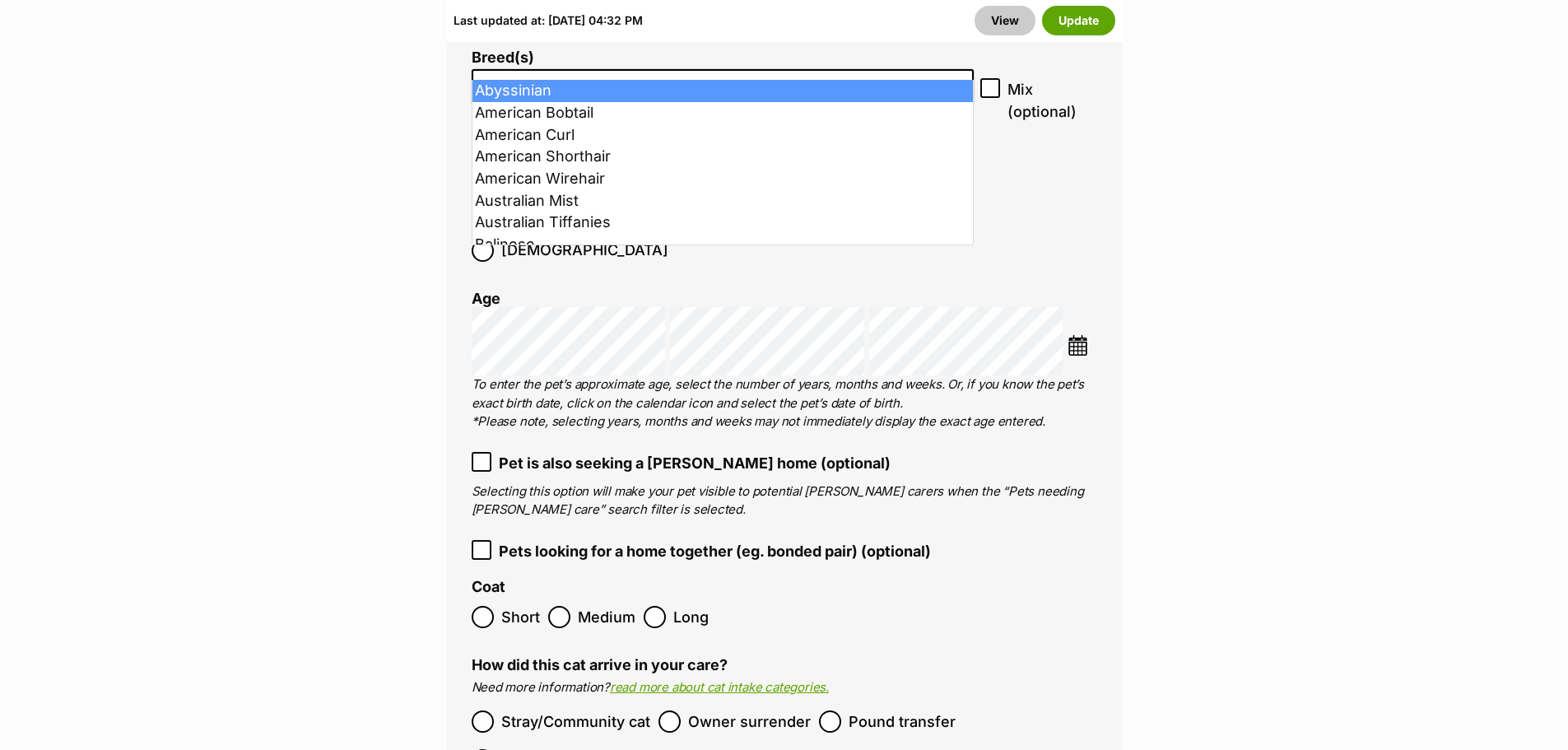
click at [488, 75] on input "search" at bounding box center [723, 83] width 491 height 17
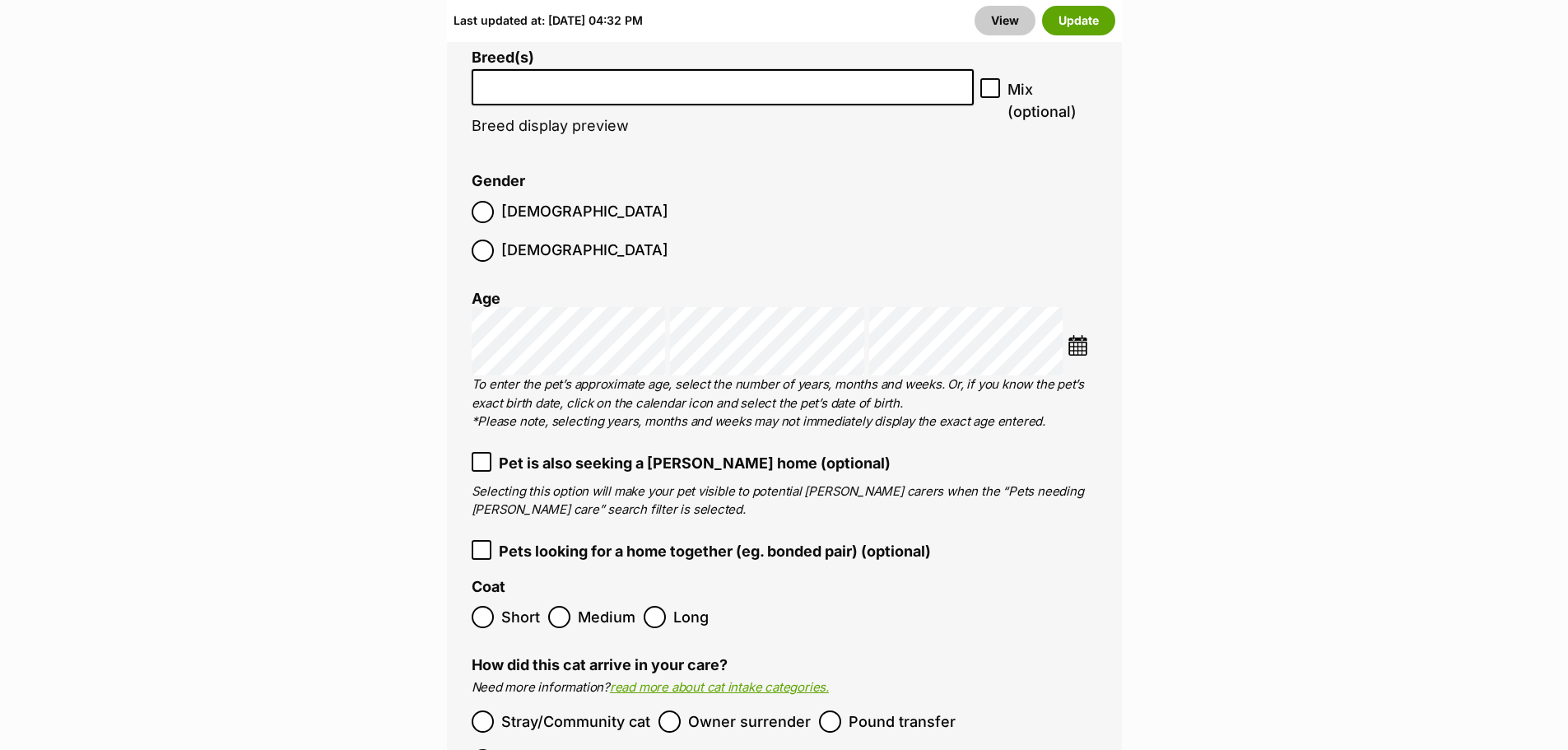
click at [488, 75] on input "search" at bounding box center [723, 83] width 491 height 17
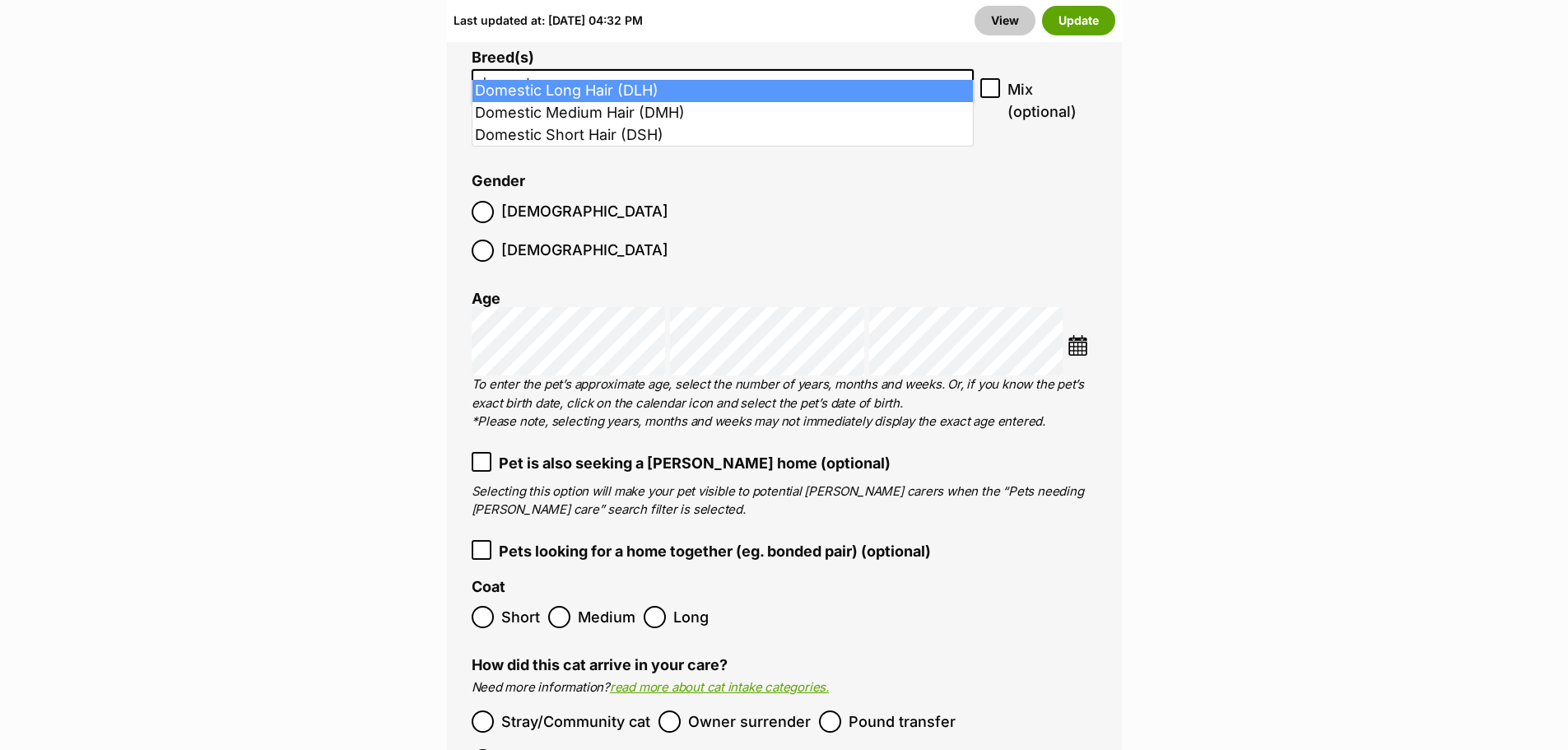
type input "domest"
select select "252100"
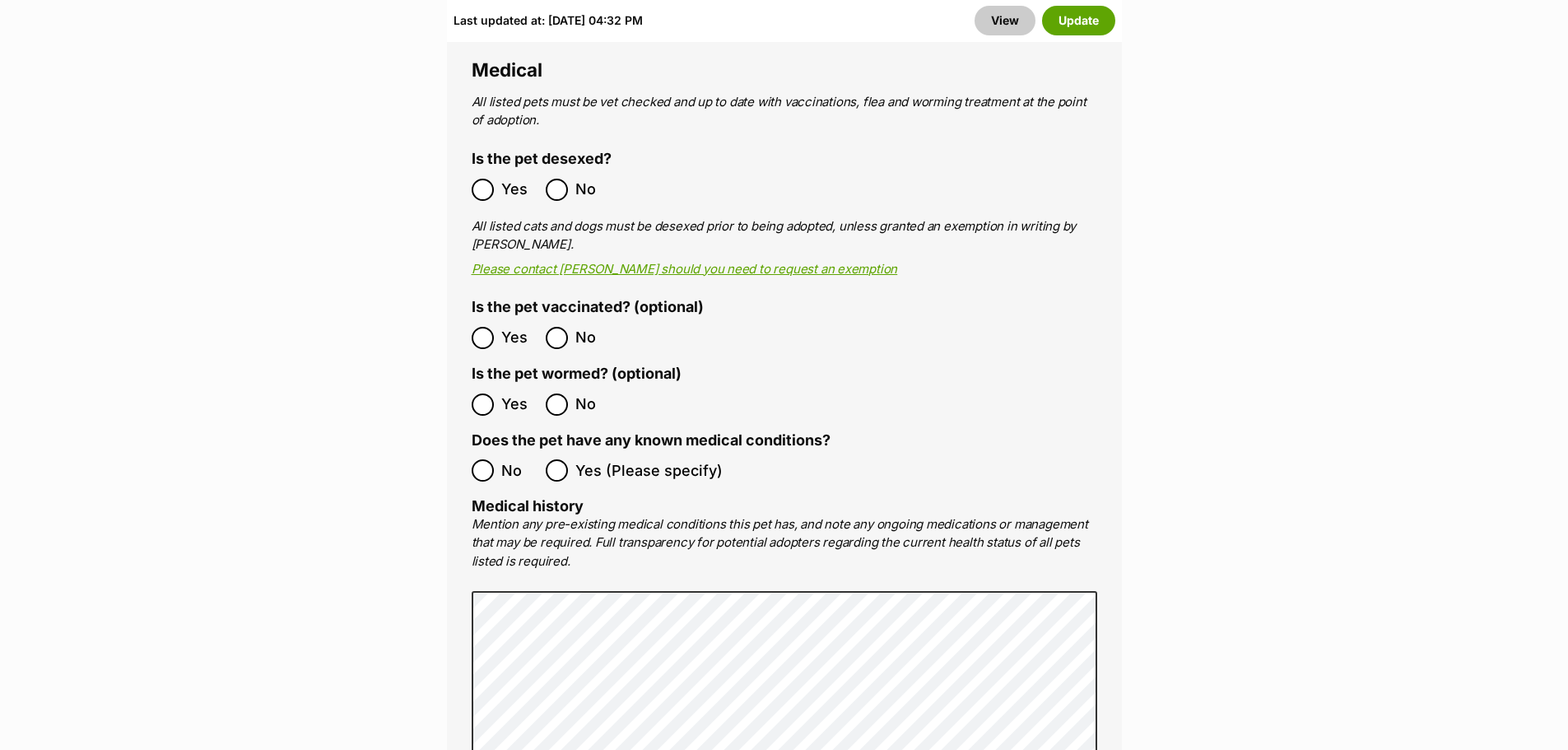
scroll to position [3560, 0]
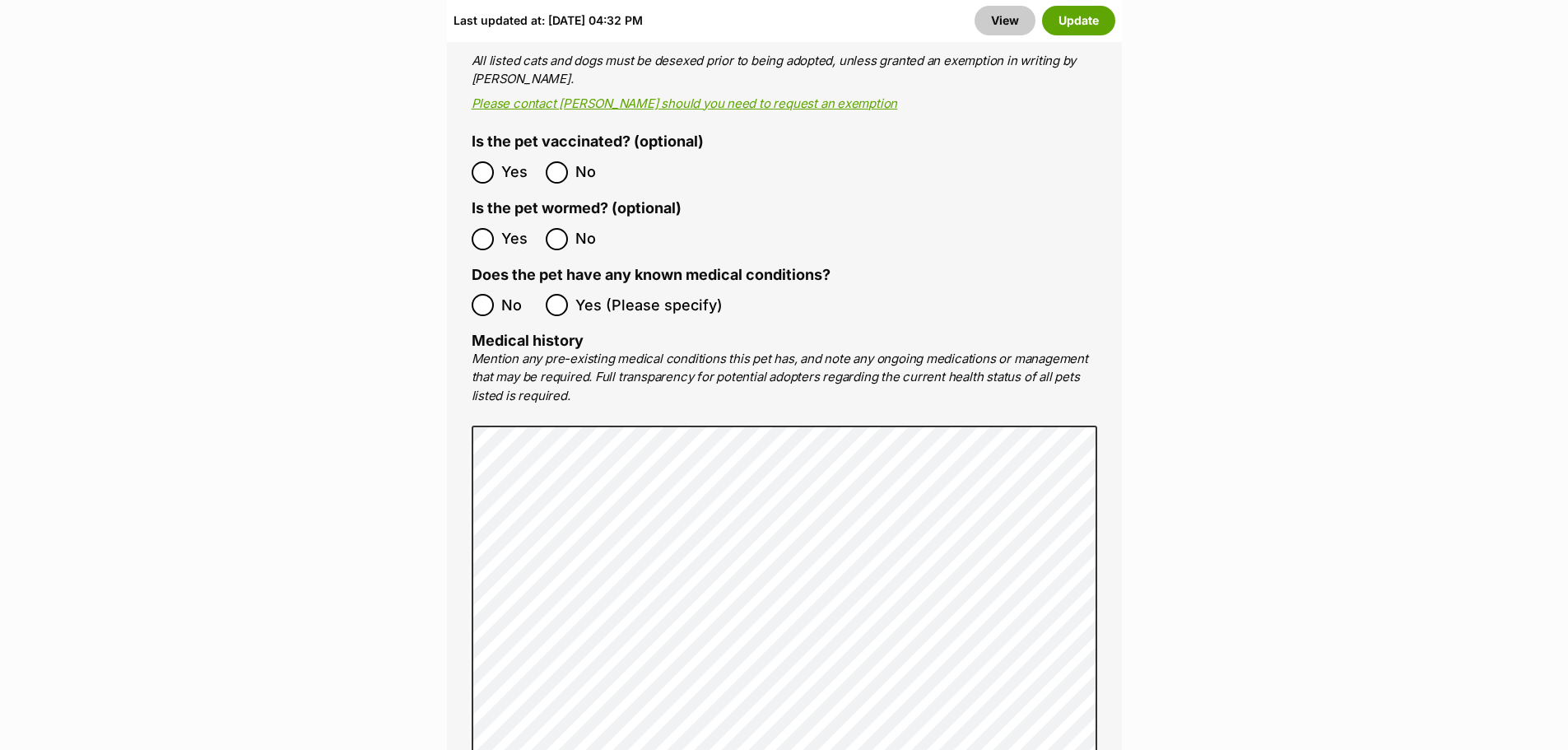
click at [562, 285] on ol "No Yes (Please specify)" at bounding box center [784, 304] width 625 height 38
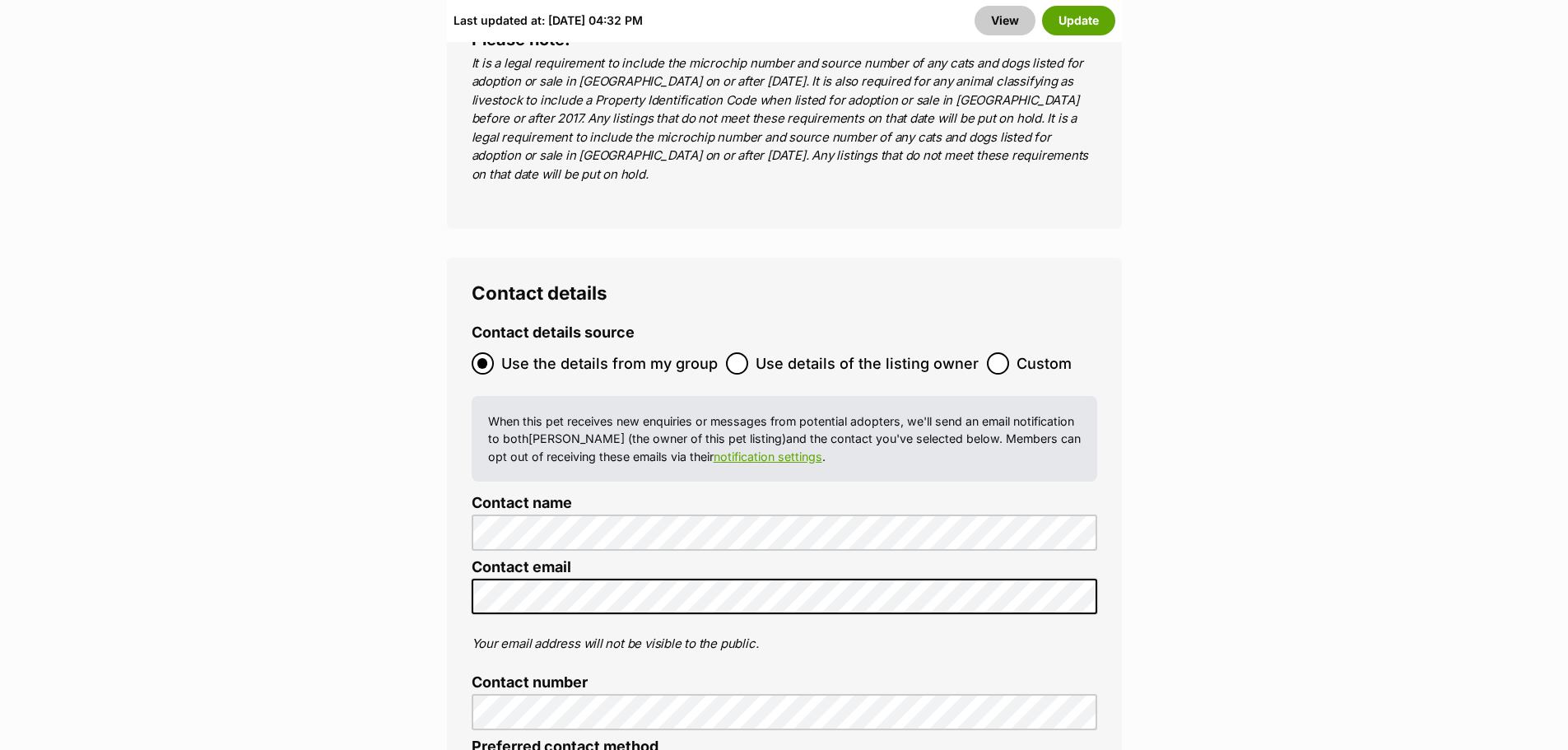
scroll to position [6606, 0]
click at [726, 353] on input "Use details of the listing owner" at bounding box center [737, 364] width 22 height 22
radio input "true"
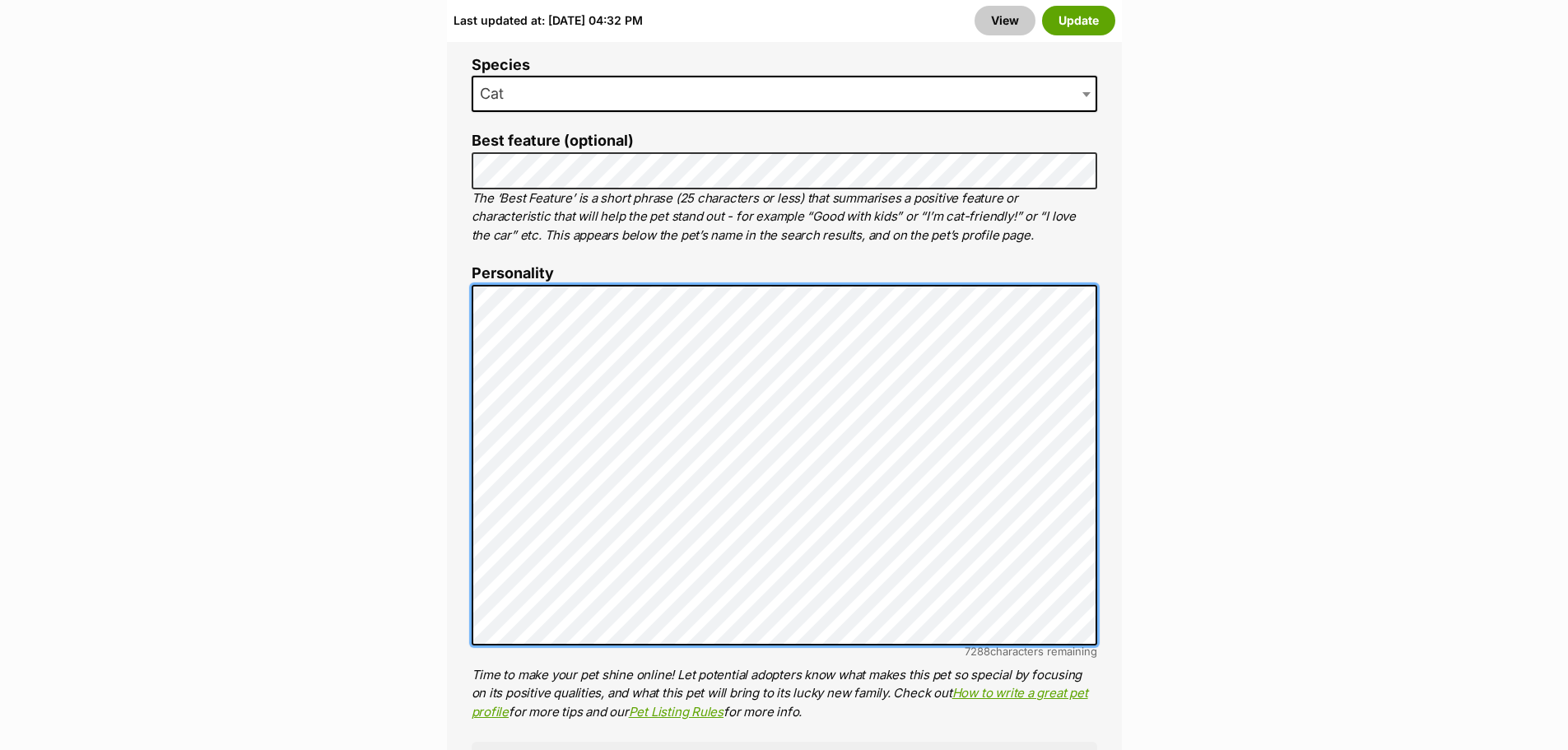
scroll to position [1222, 0]
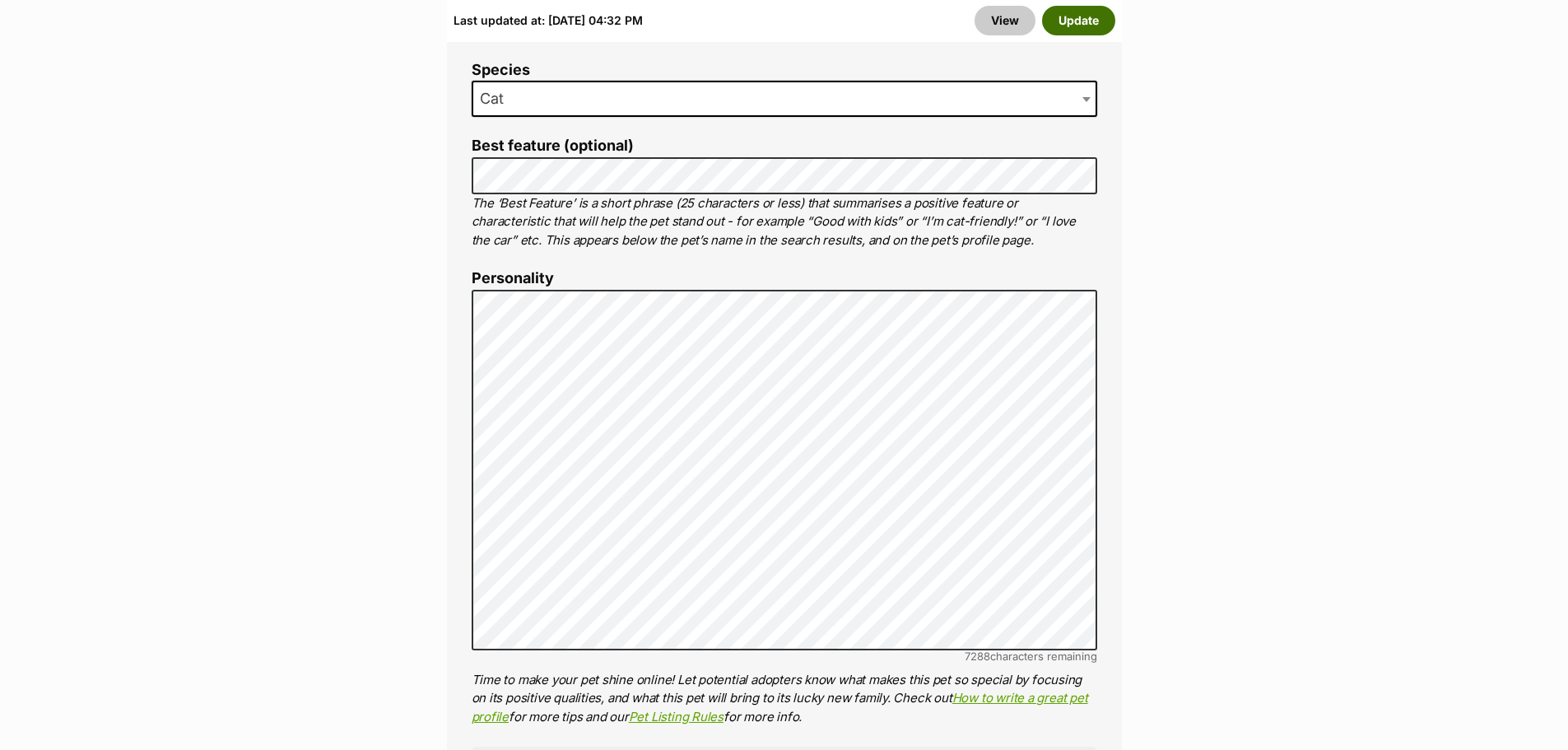
click at [1074, 19] on button "Update" at bounding box center [1078, 20] width 73 height 30
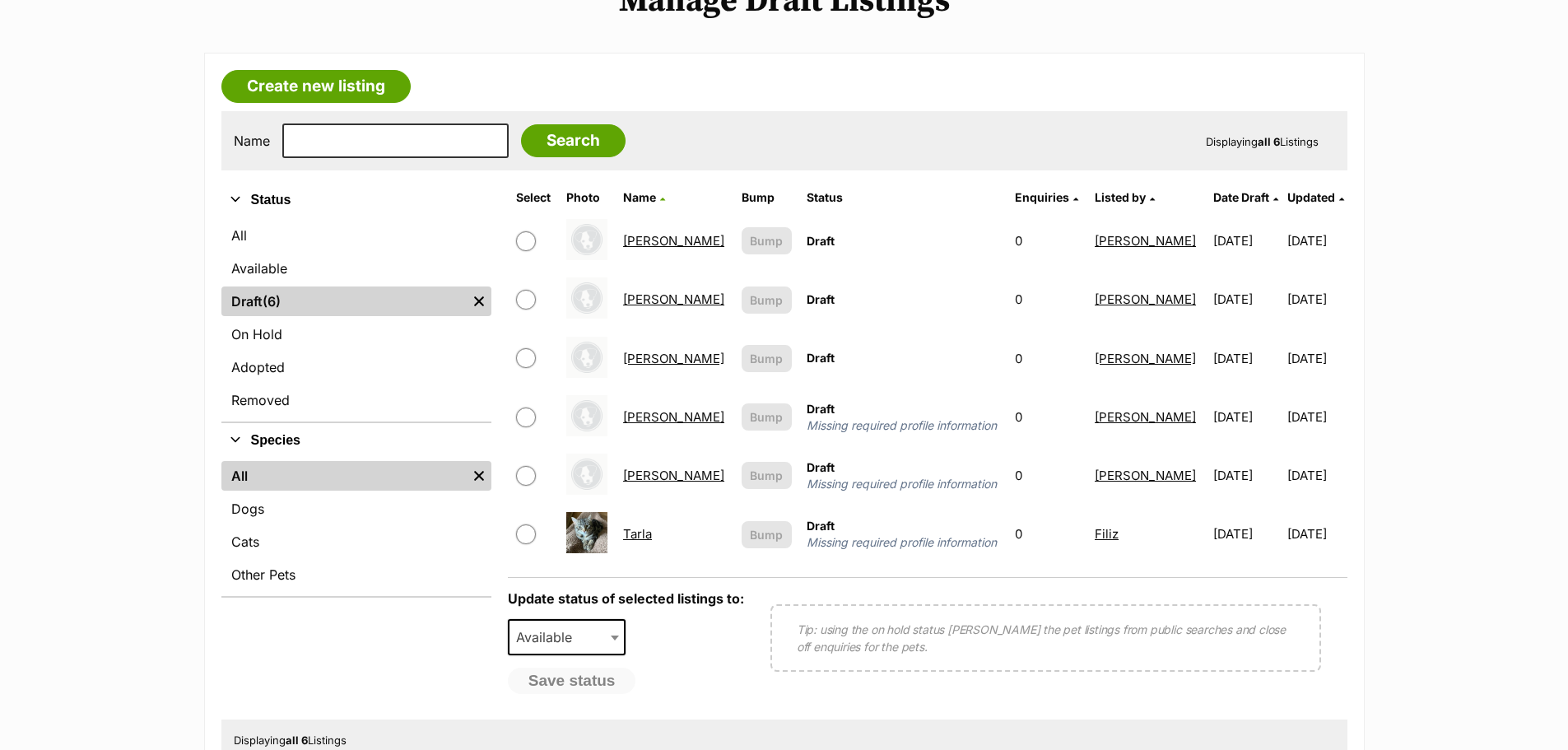
scroll to position [227, 0]
click at [665, 475] on link "[PERSON_NAME]" at bounding box center [673, 475] width 101 height 15
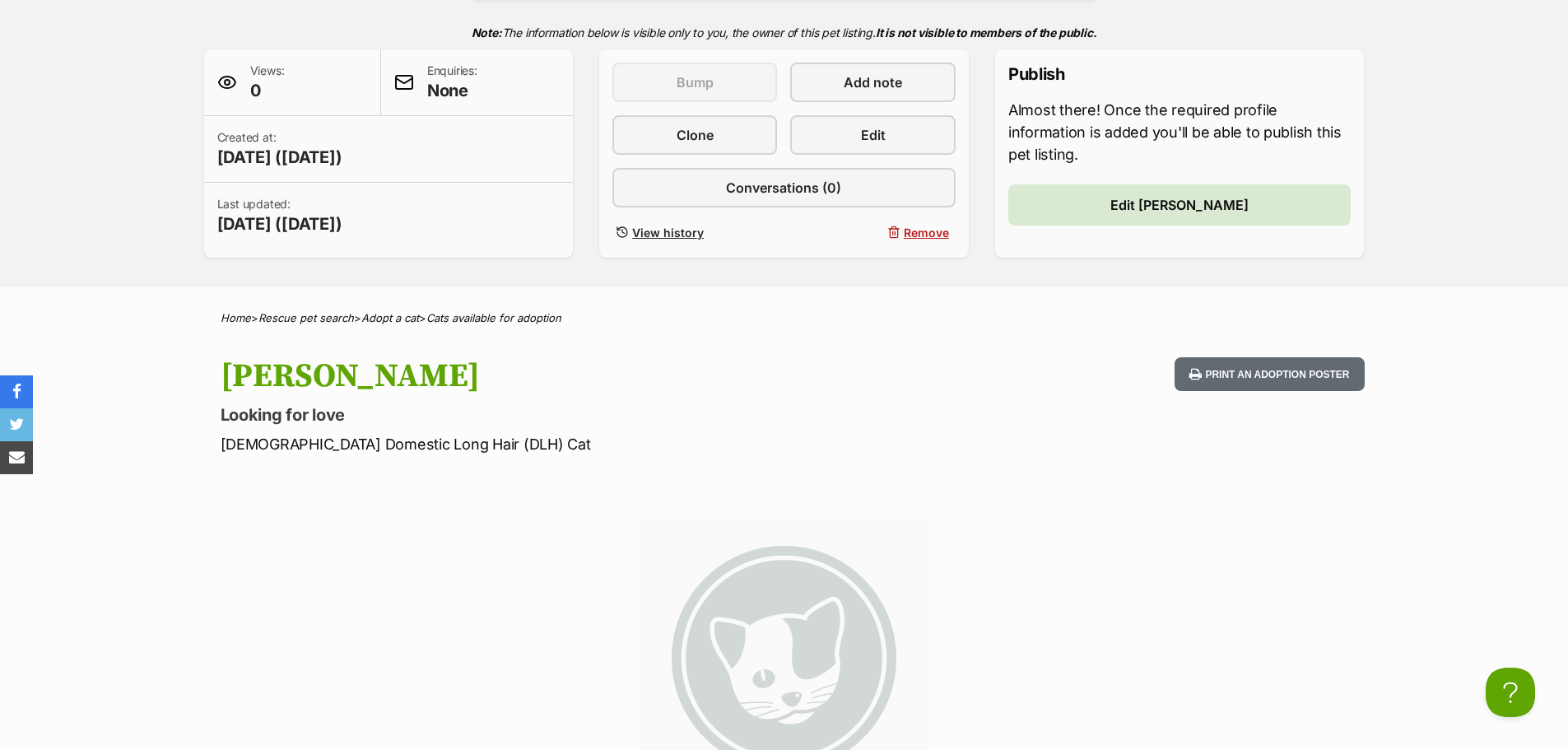
scroll to position [206, 0]
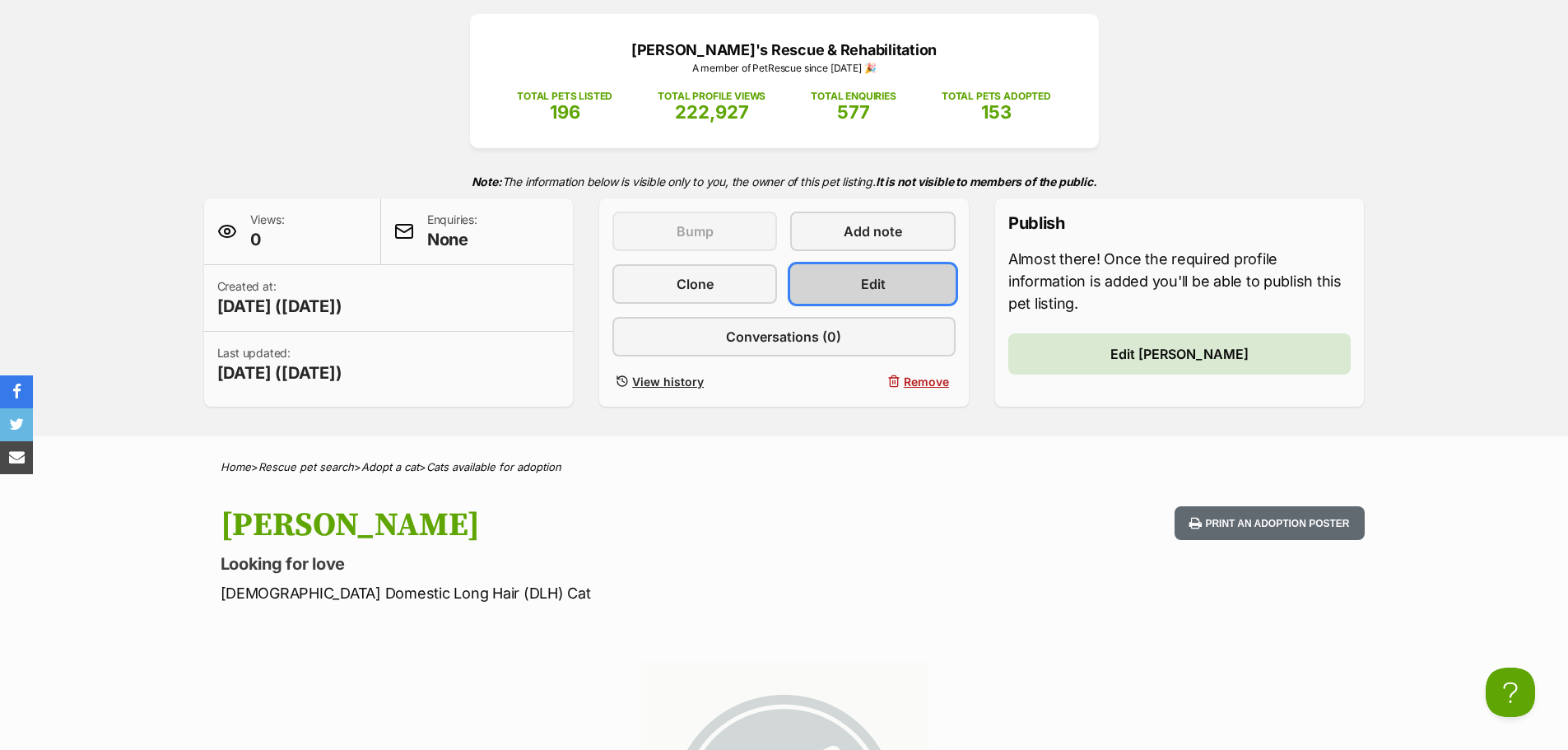
click at [866, 279] on span "Edit" at bounding box center [872, 284] width 25 height 20
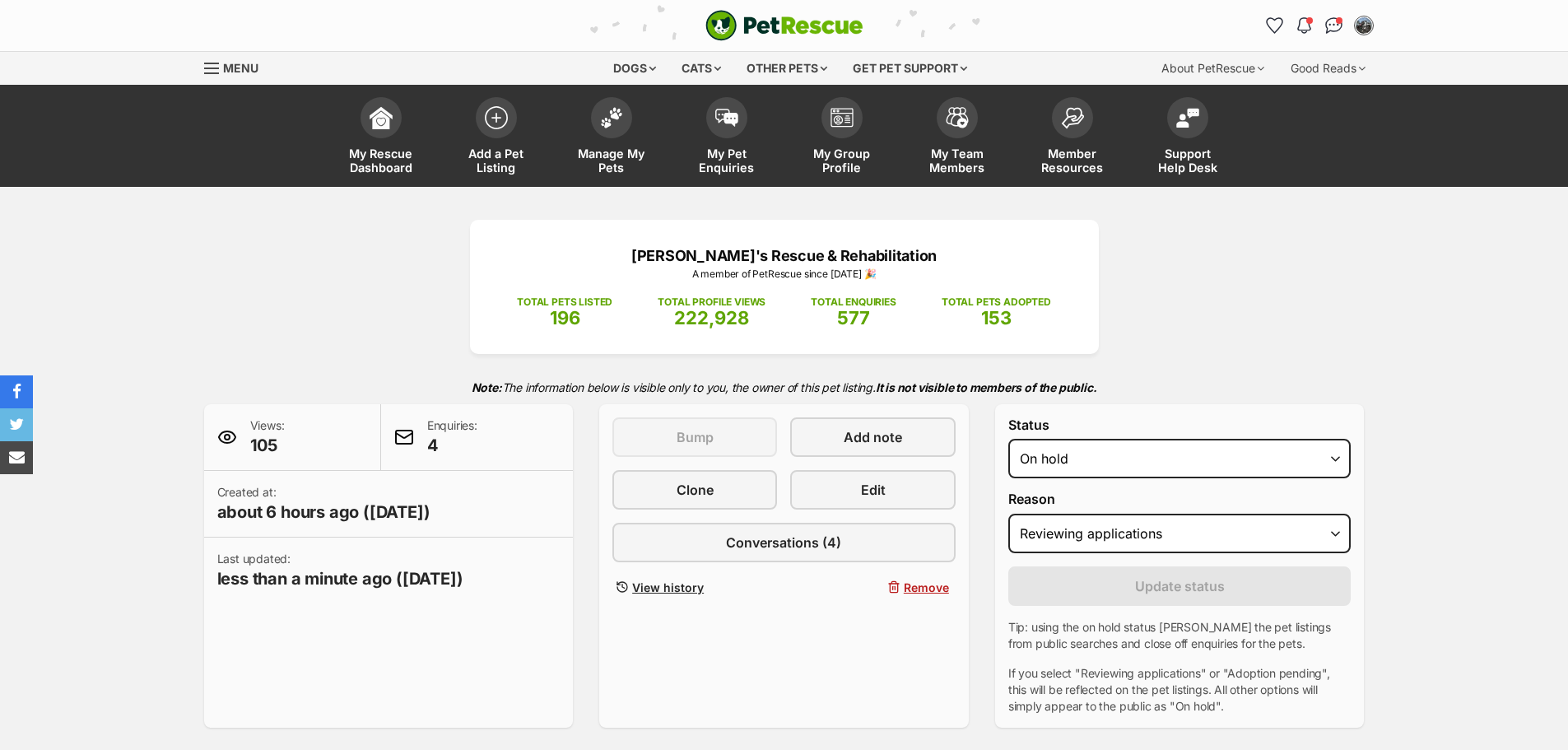
select select "reviewing_applications"
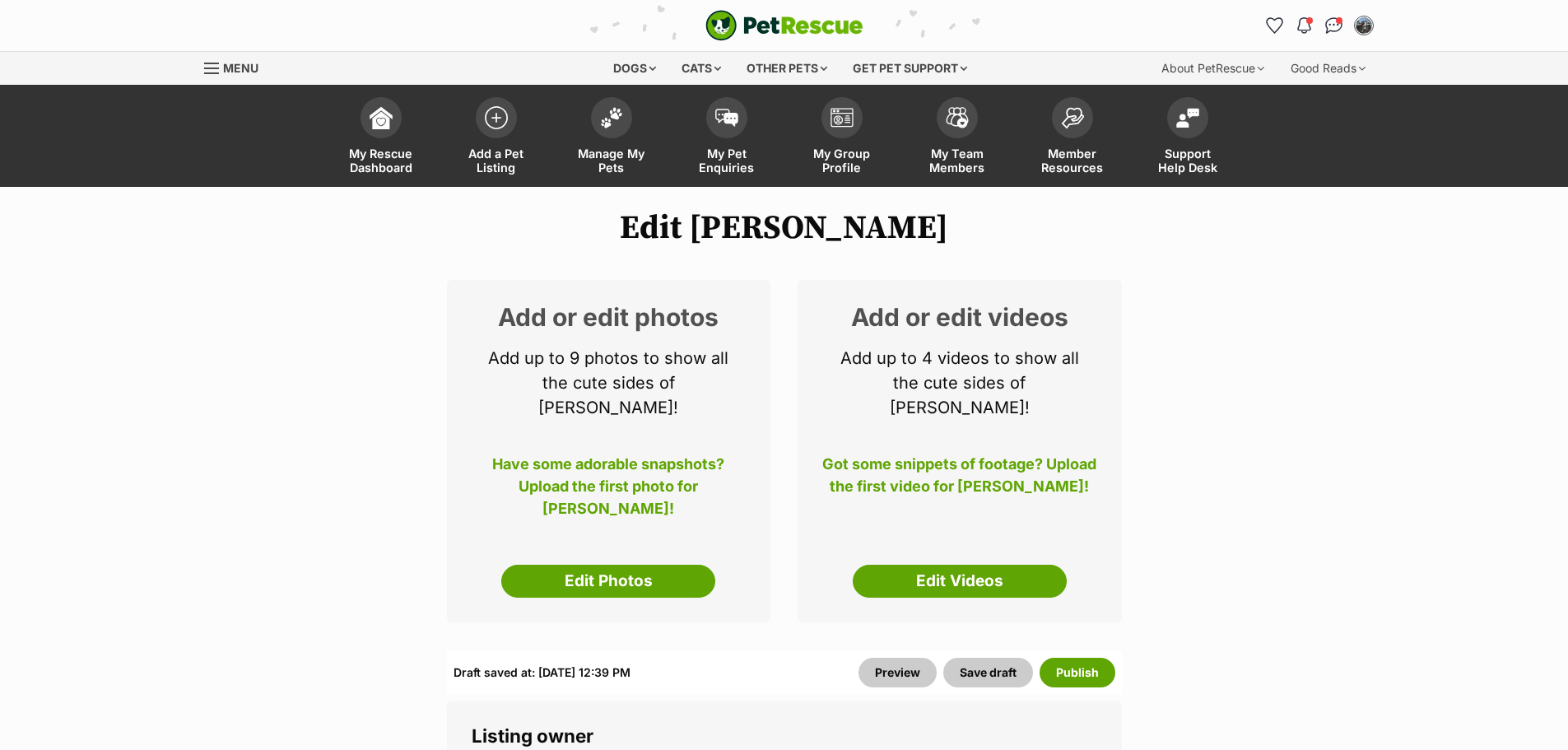
scroll to position [1, 0]
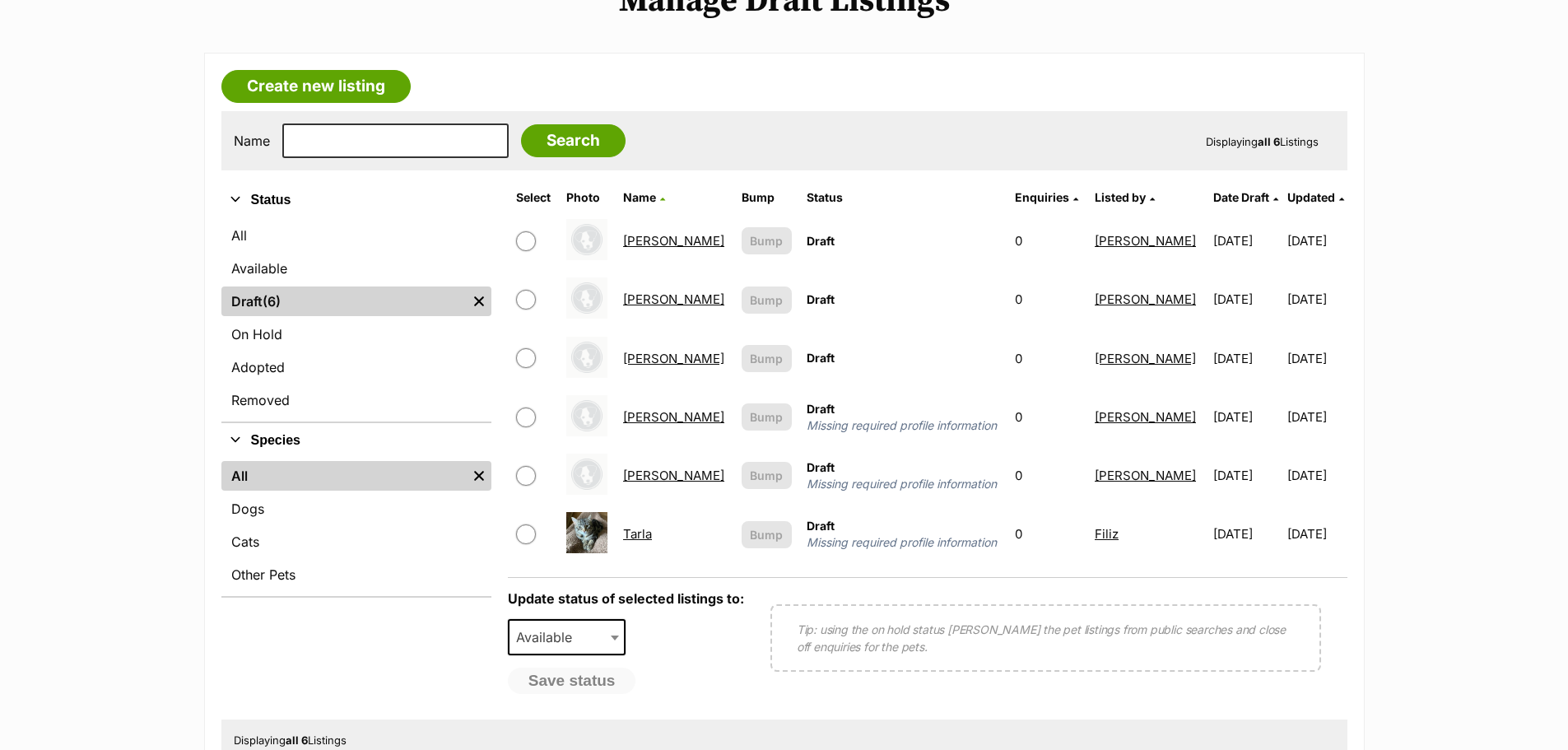
scroll to position [227, 0]
click at [661, 412] on link "Gracie" at bounding box center [673, 416] width 101 height 15
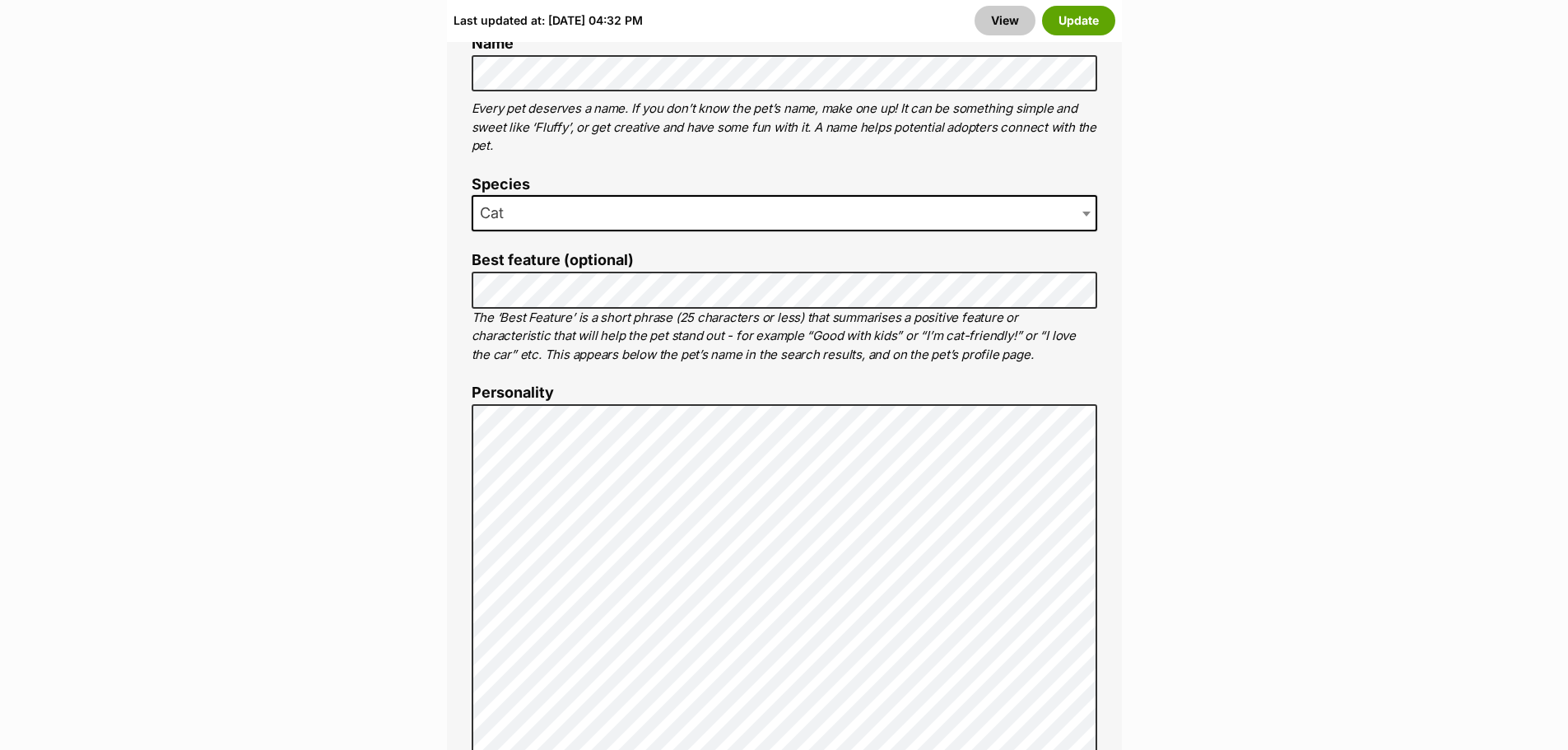
scroll to position [1106, 0]
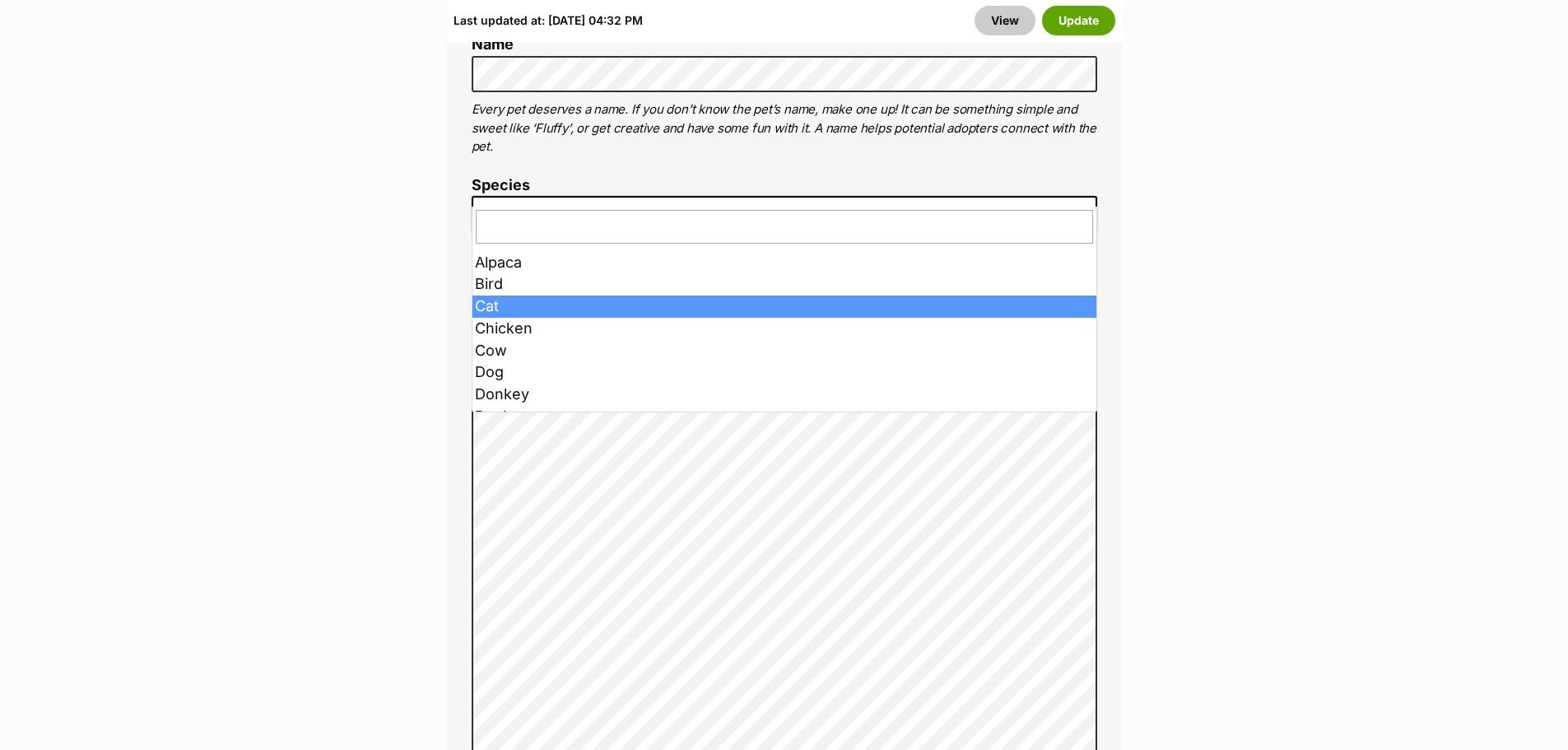
click at [548, 200] on span "Cat" at bounding box center [784, 214] width 625 height 36
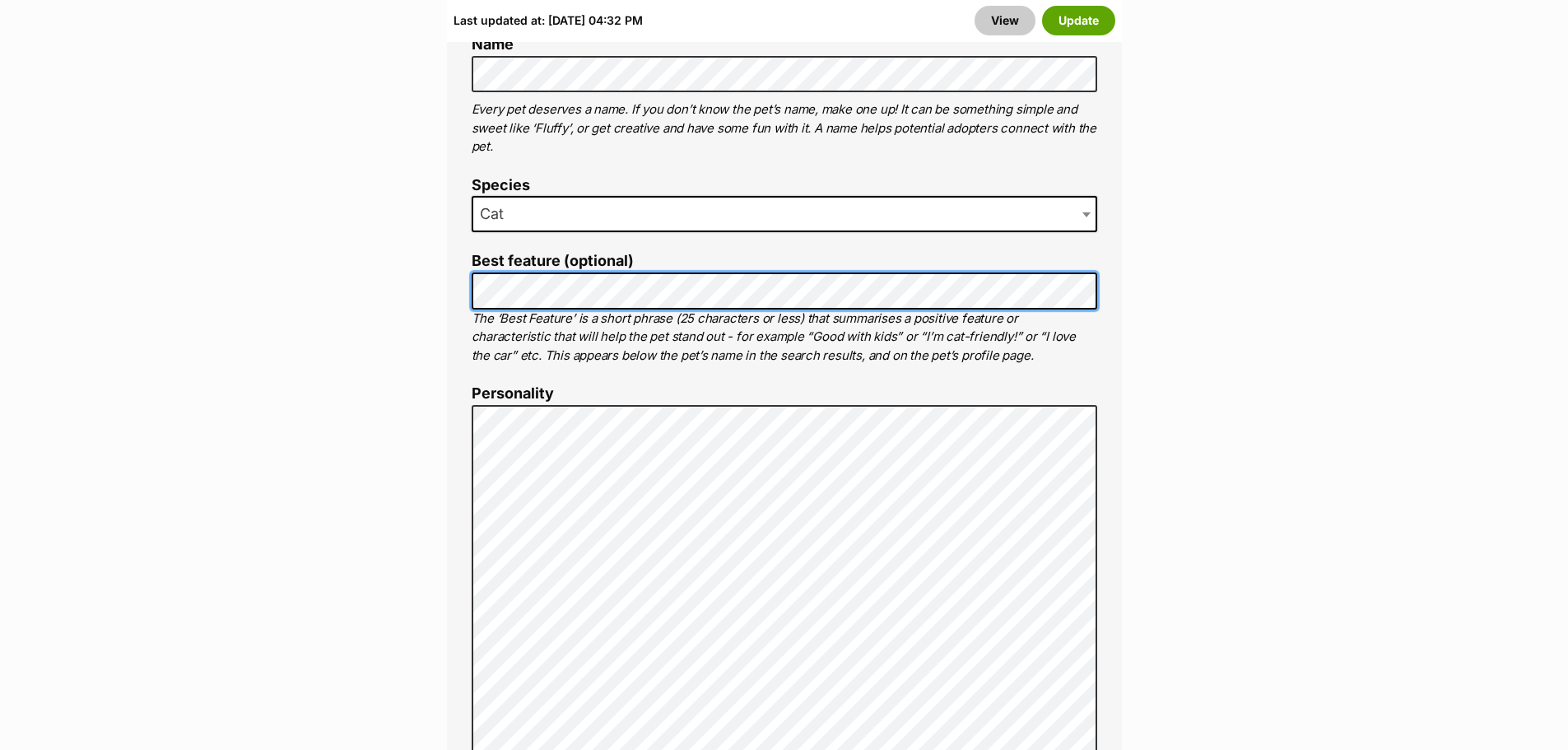
click at [448, 208] on div "About This Pet Name Henlo there, it looks like you might be using the pet name …" at bounding box center [784, 659] width 675 height 1378
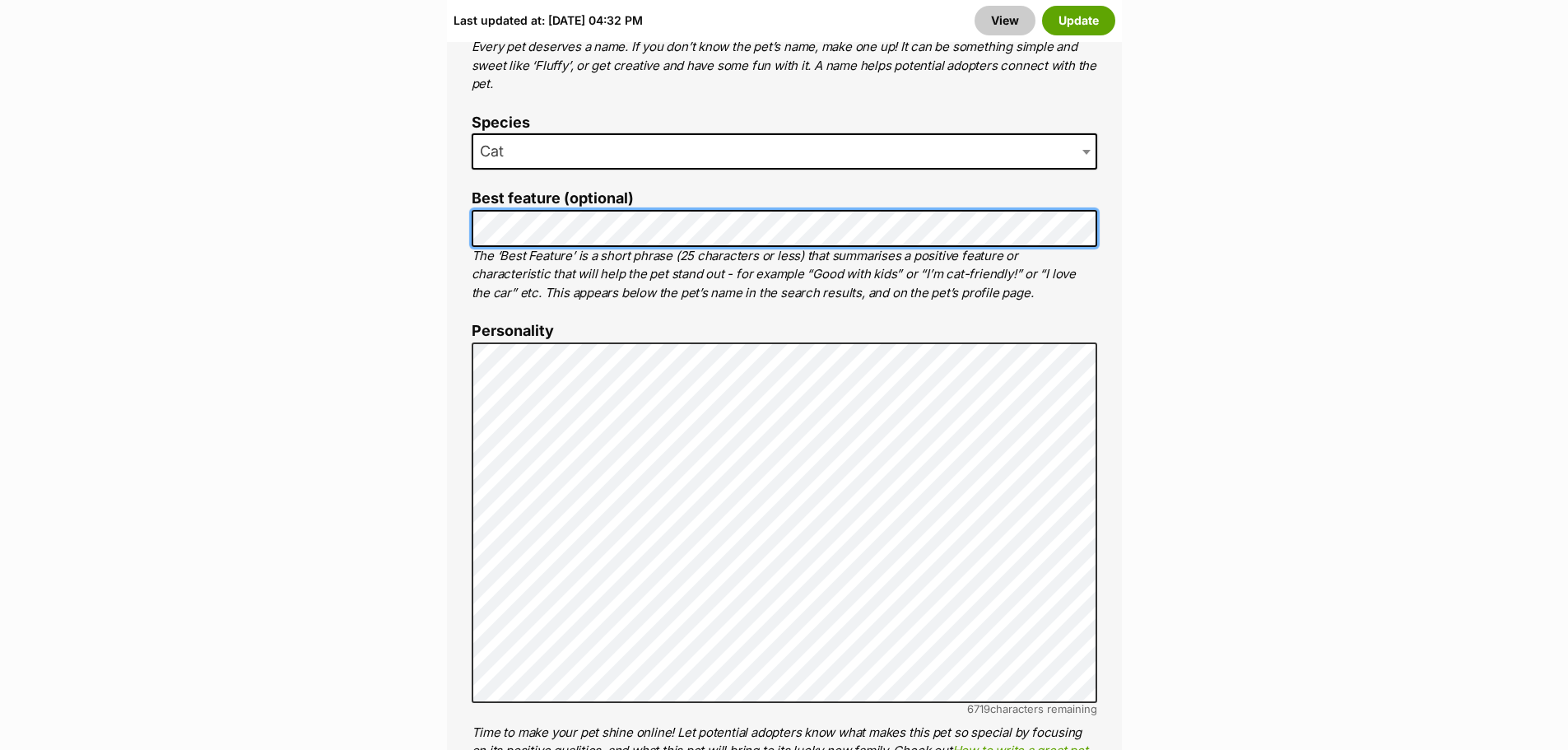
scroll to position [1217, 0]
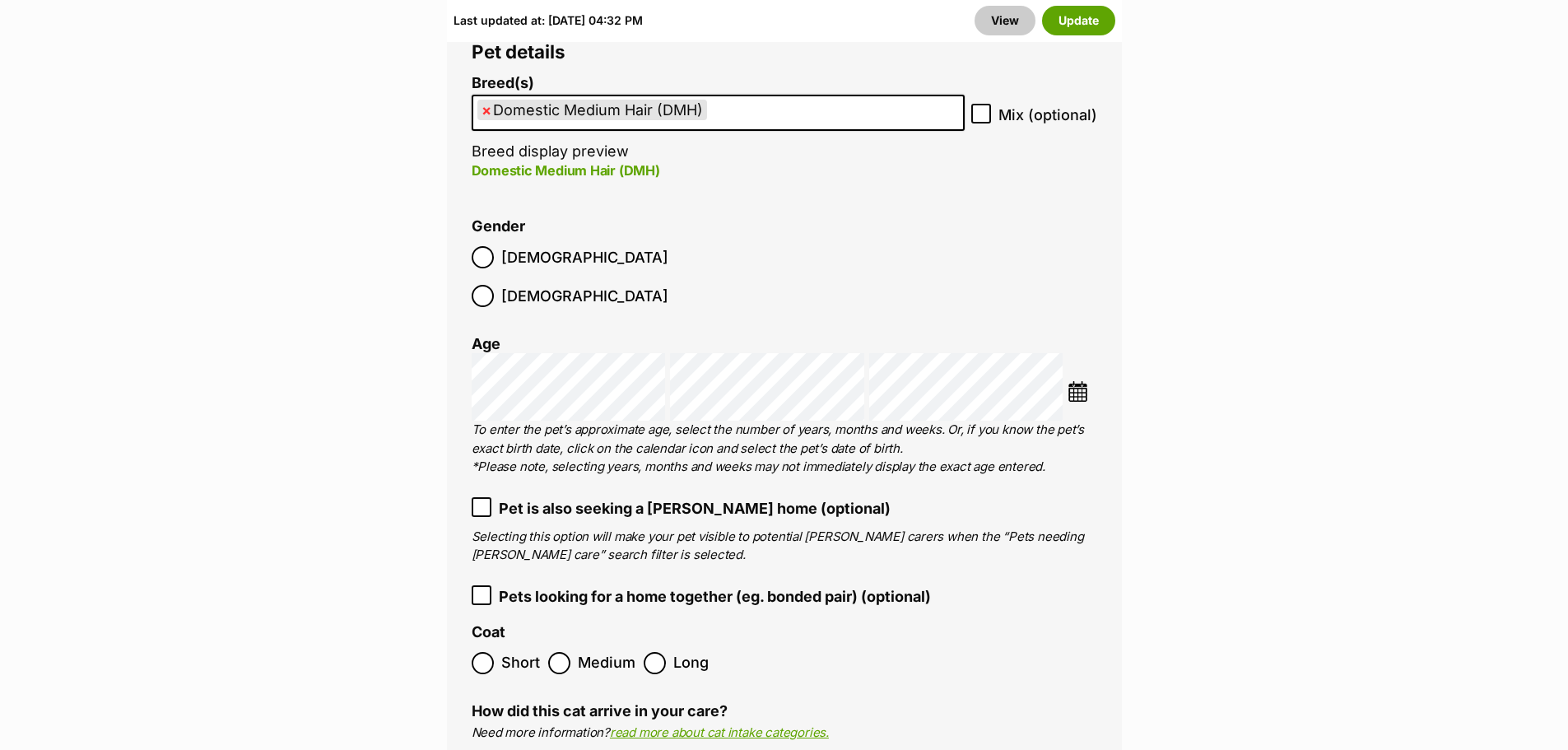
scroll to position [2471, 0]
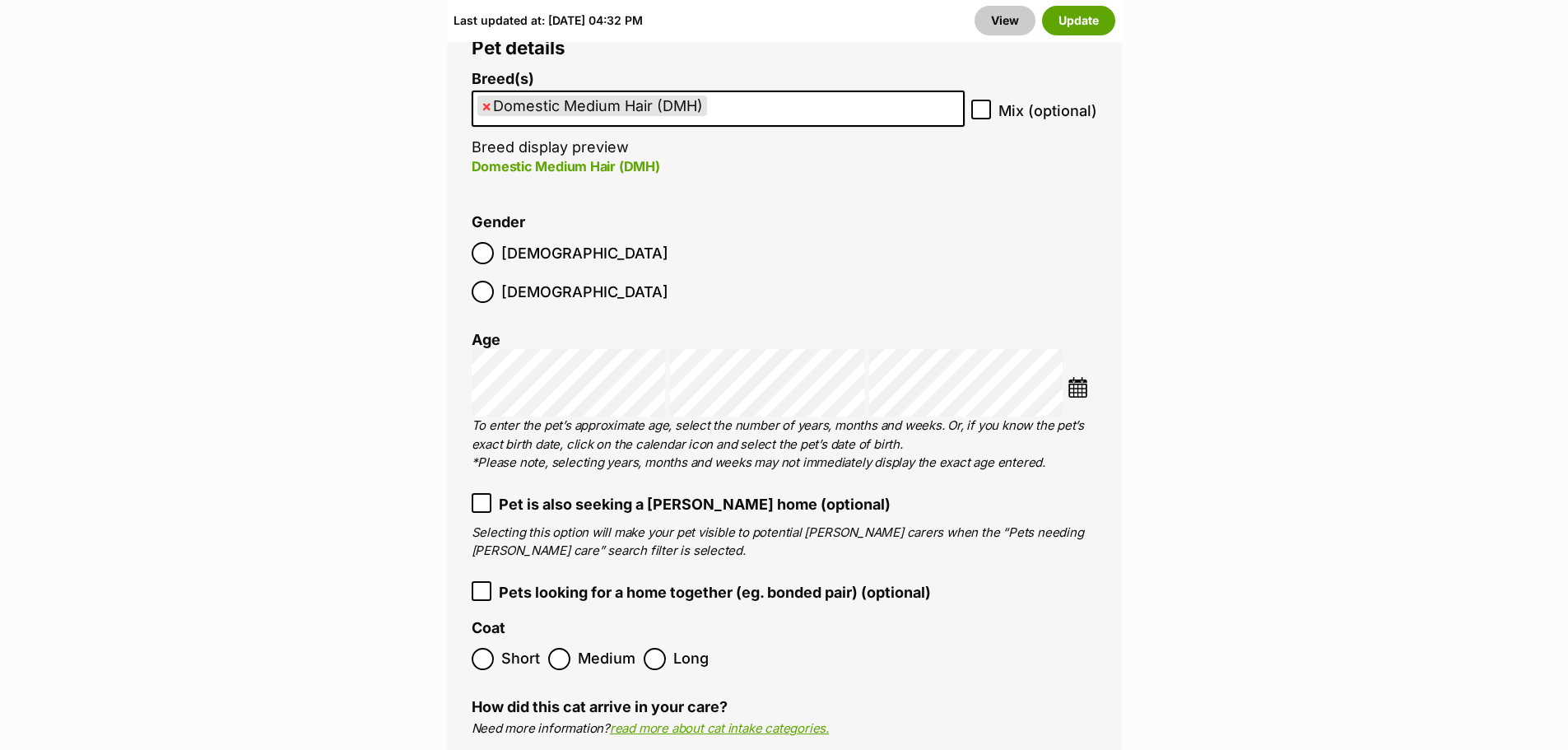
click at [489, 96] on span "×" at bounding box center [486, 106] width 10 height 21
select select
type input "d"
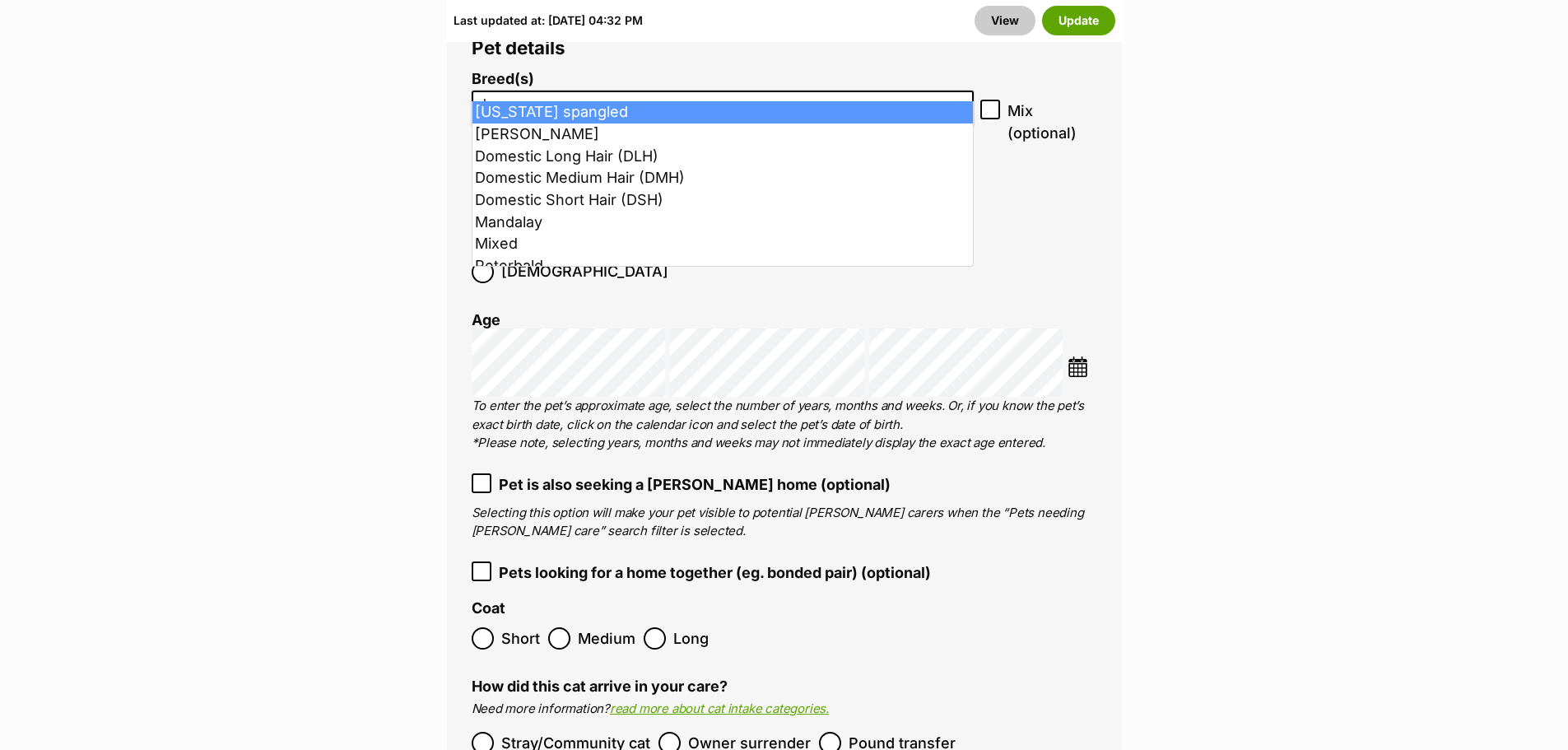
click at [489, 97] on input "d" at bounding box center [723, 105] width 491 height 17
click at [489, 97] on input "search" at bounding box center [723, 105] width 491 height 17
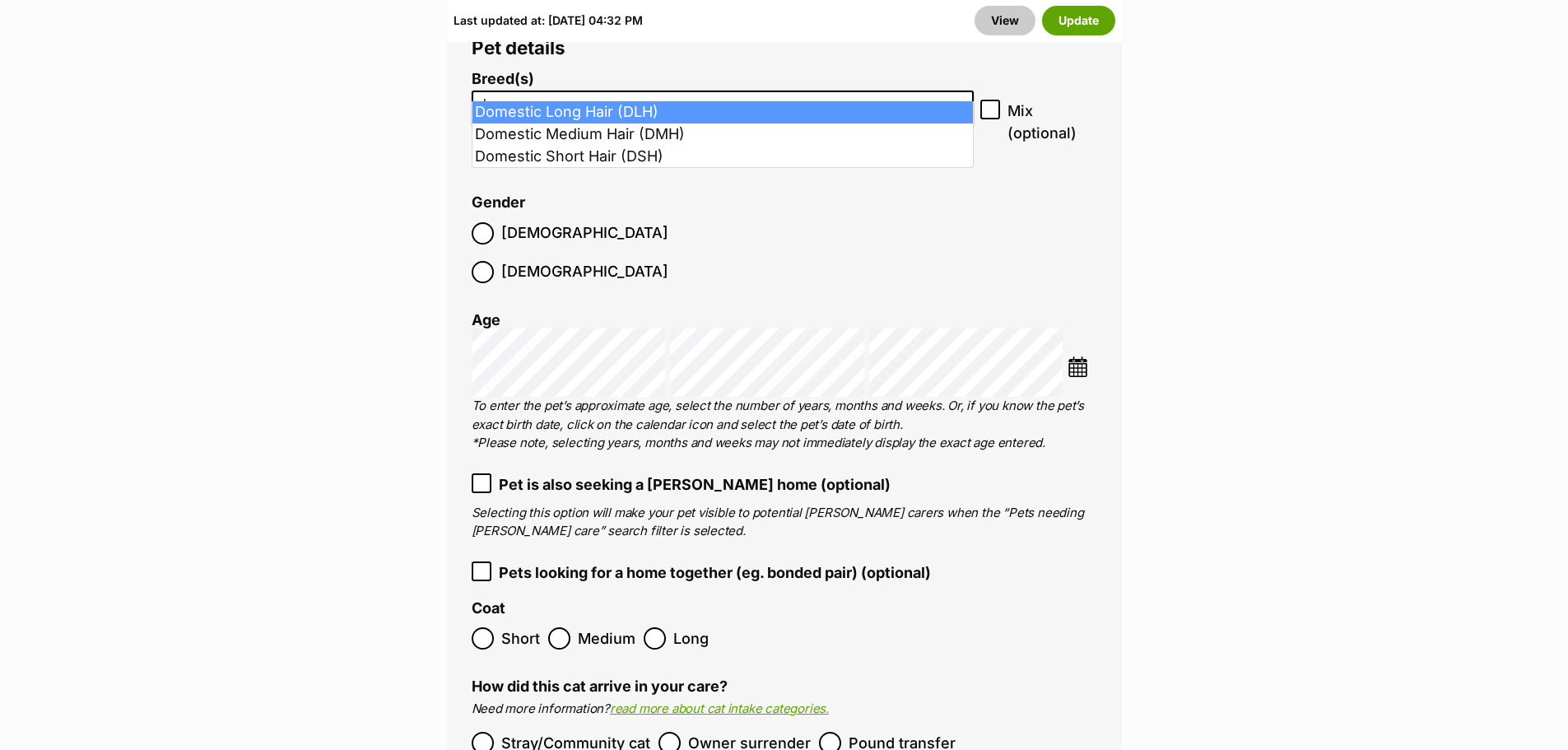
type input "domes"
select select "252100"
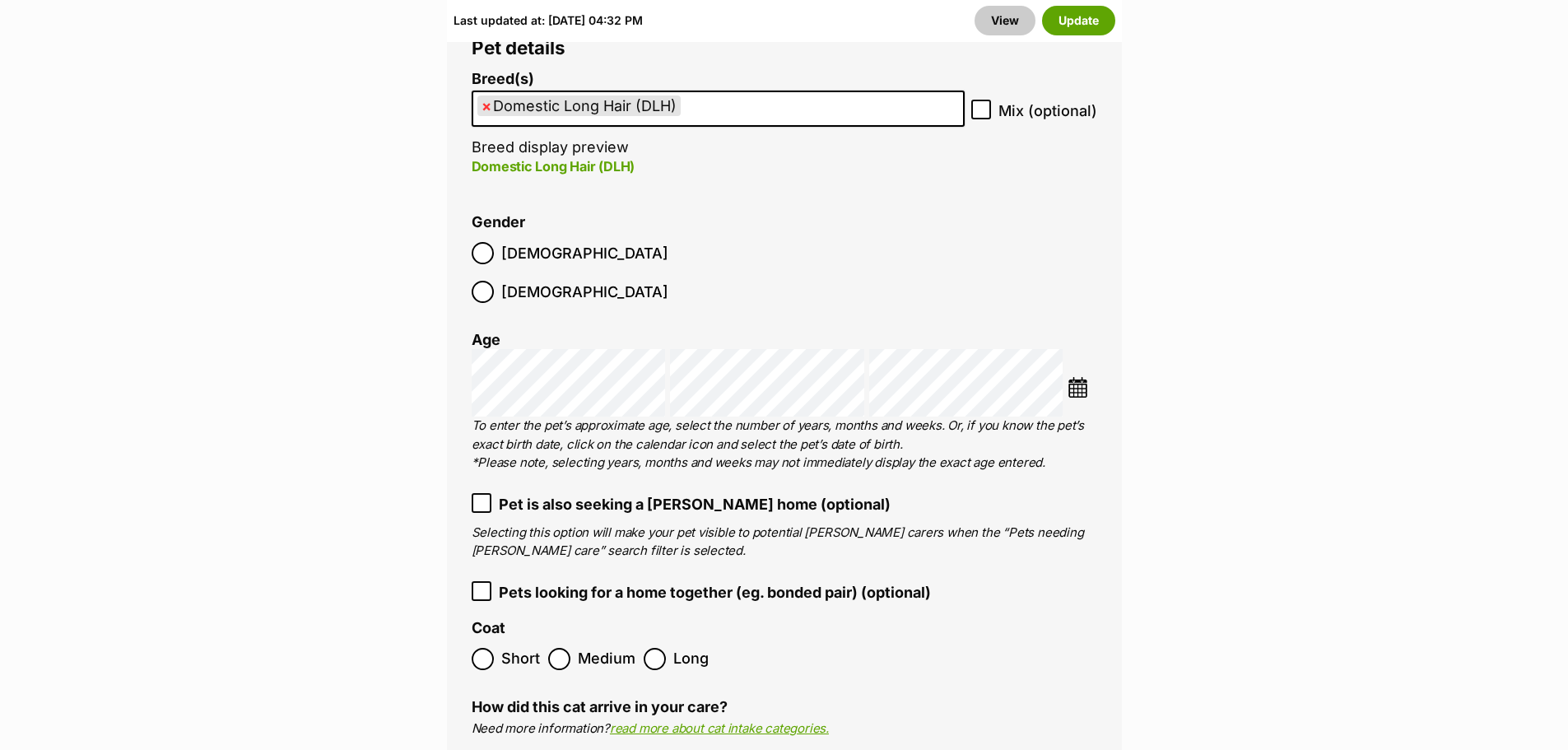
scroll to position [2514, 0]
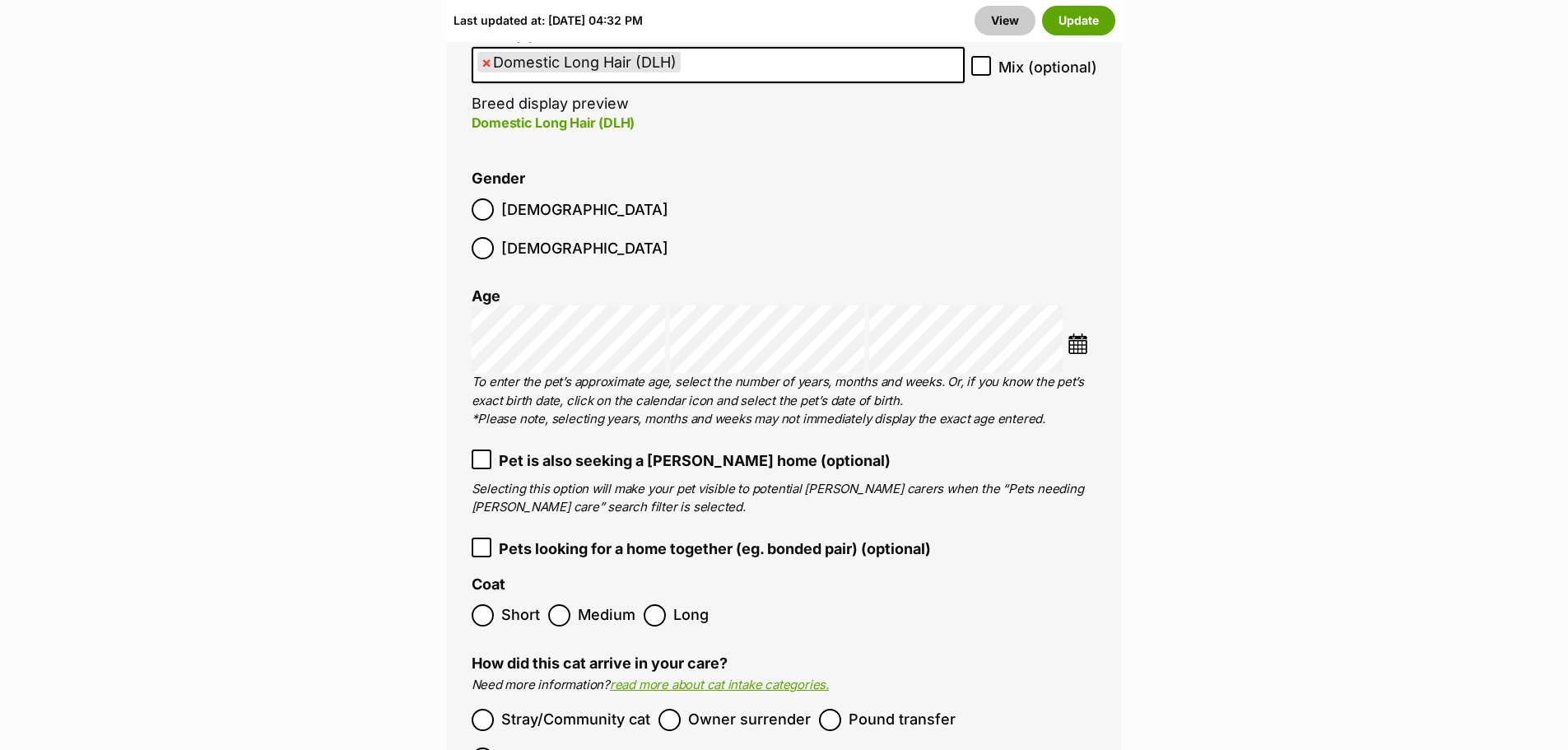
click at [664, 596] on ol "Short Medium Long" at bounding box center [784, 615] width 625 height 38
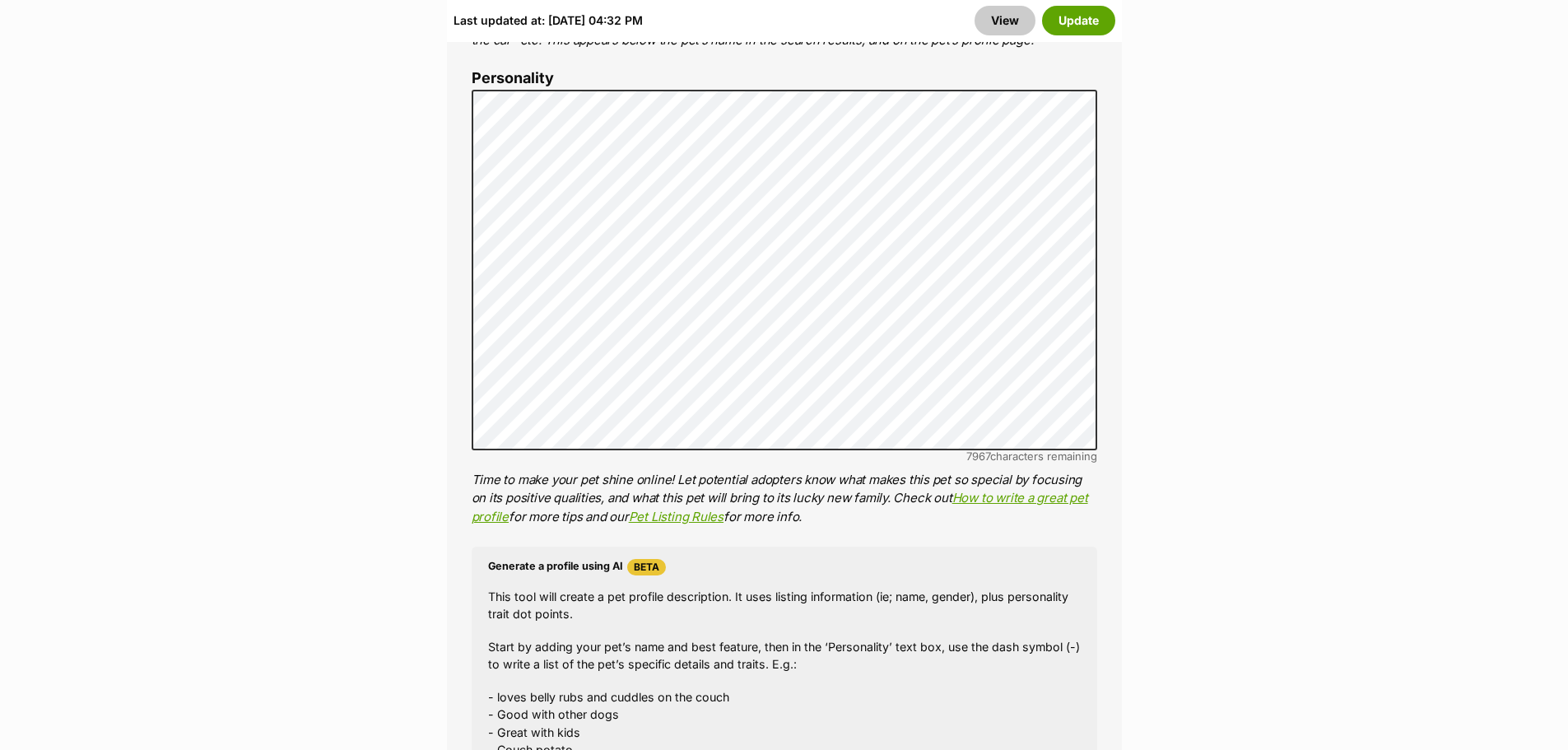
scroll to position [1421, 0]
click at [1089, 20] on button "Update" at bounding box center [1078, 20] width 73 height 30
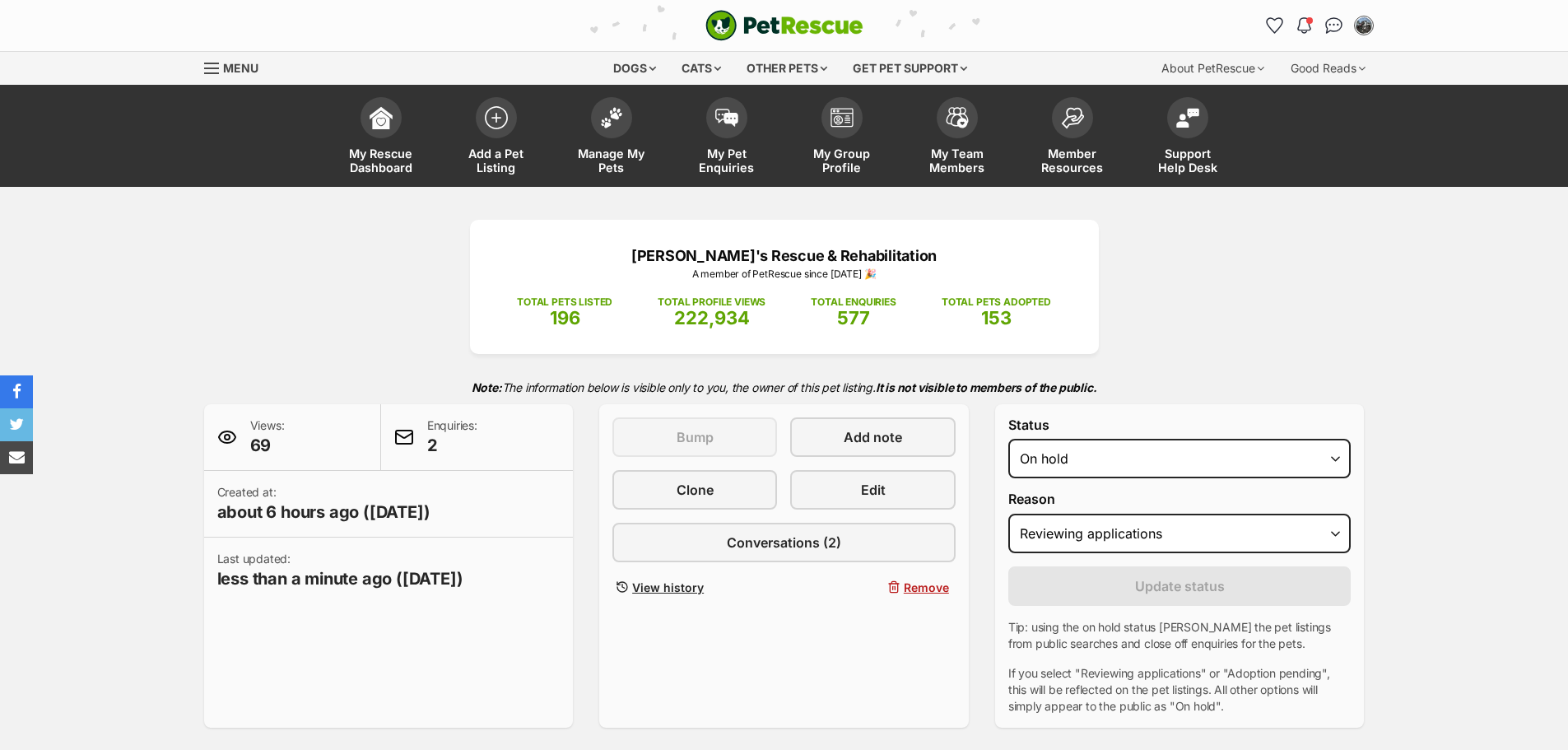
select select "reviewing_applications"
